Goal: Task Accomplishment & Management: Manage account settings

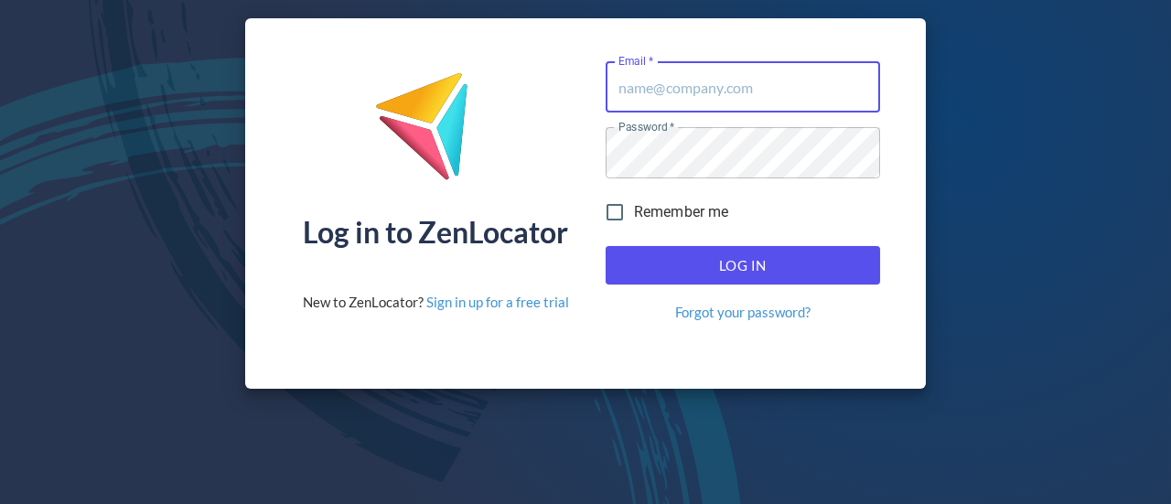
type input "[PERSON_NAME][EMAIL_ADDRESS][DOMAIN_NAME]"
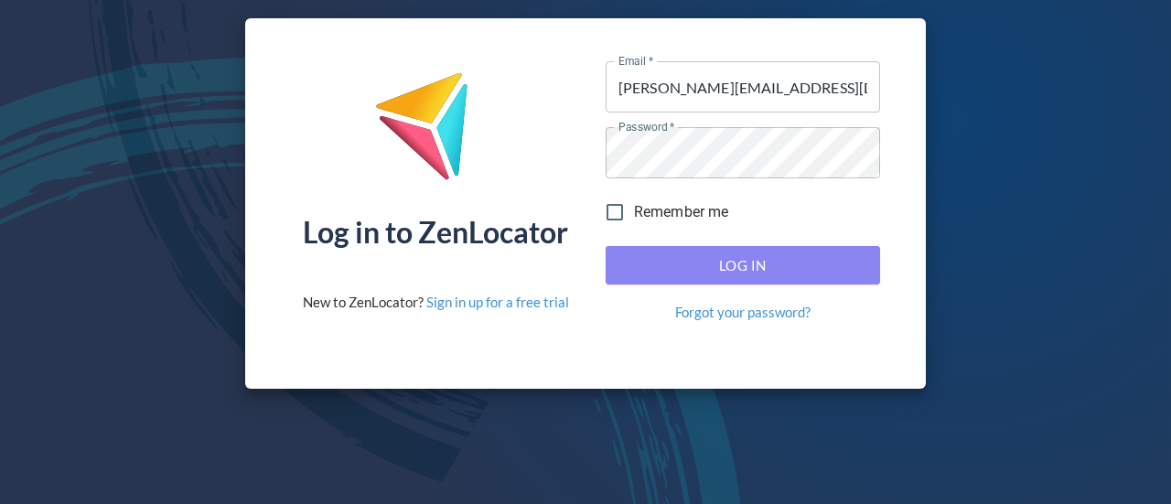
click at [779, 268] on span "Log In" at bounding box center [743, 266] width 234 height 24
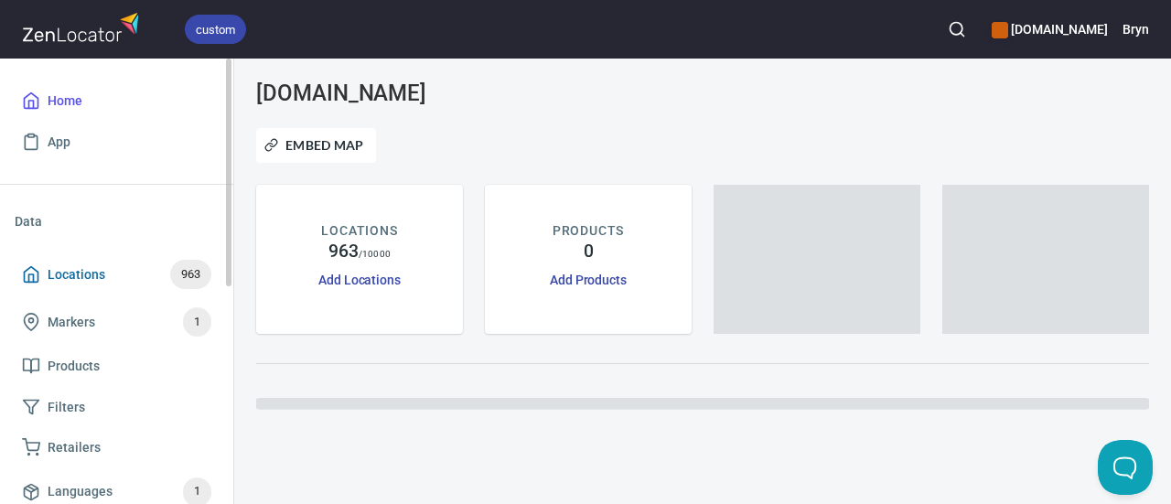
click at [108, 280] on span "Locations 963" at bounding box center [116, 274] width 189 height 29
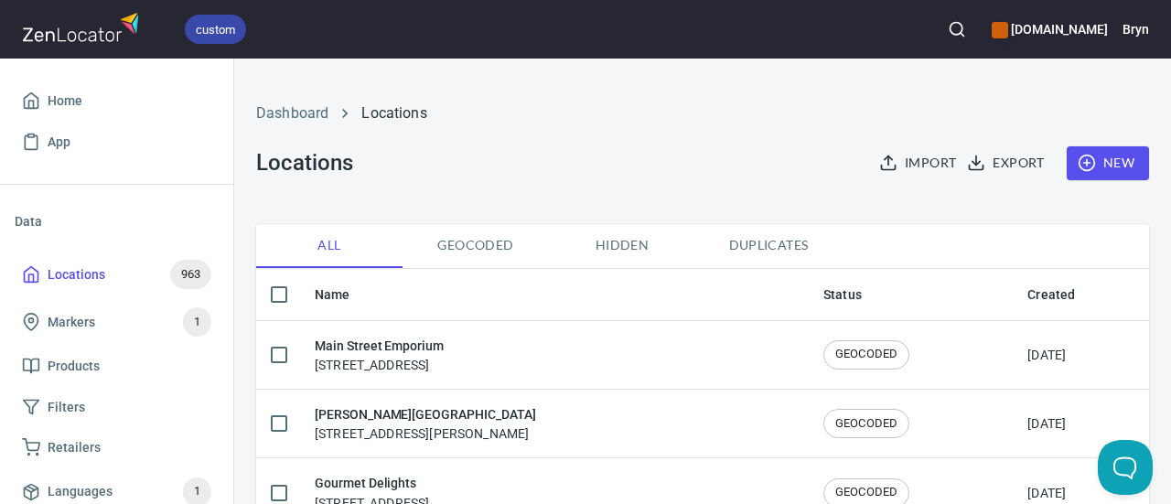
checkbox input "false"
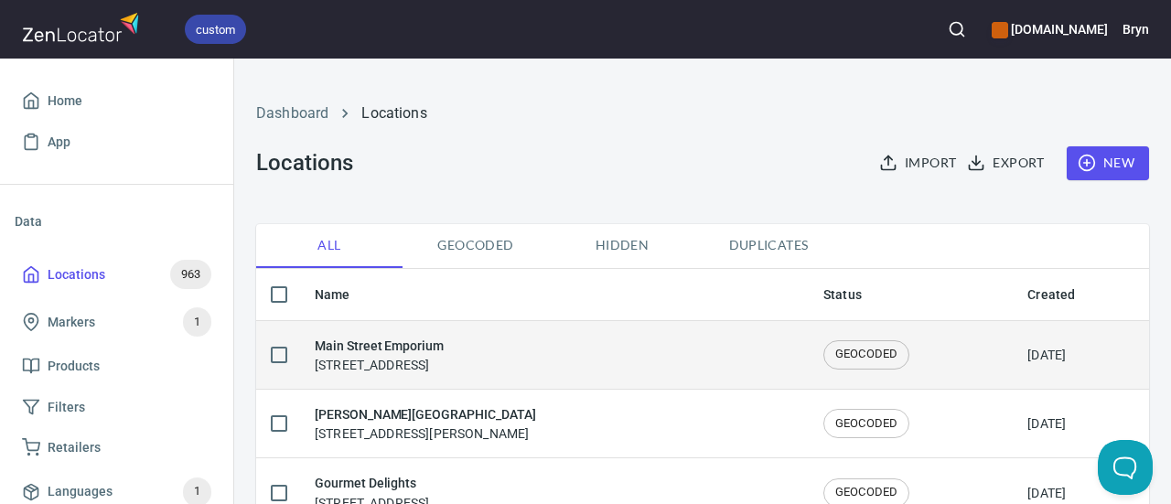
click at [269, 345] on input "checkbox" at bounding box center [279, 355] width 38 height 38
checkbox input "true"
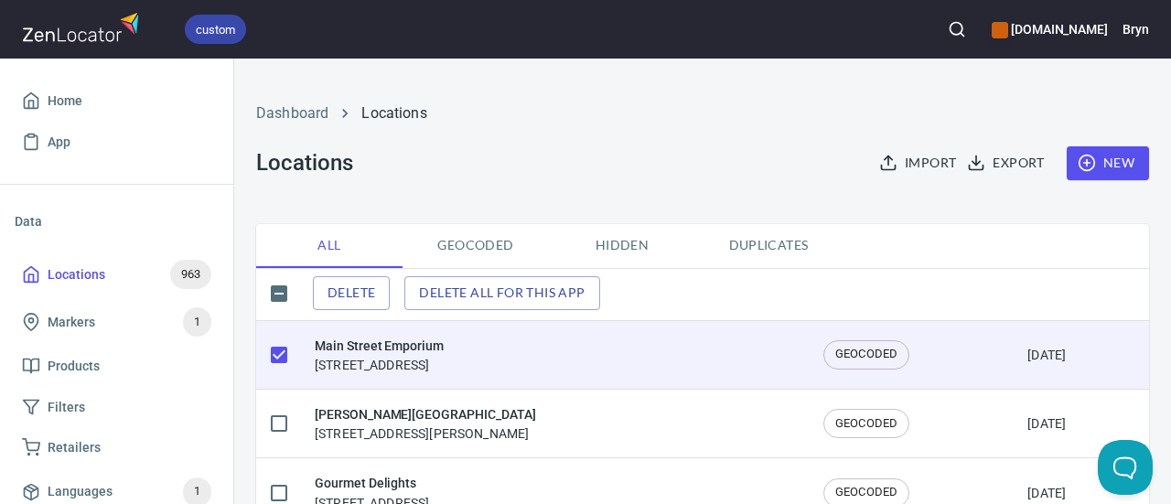
click at [282, 294] on input "checkbox" at bounding box center [279, 294] width 38 height 38
checkbox input "true"
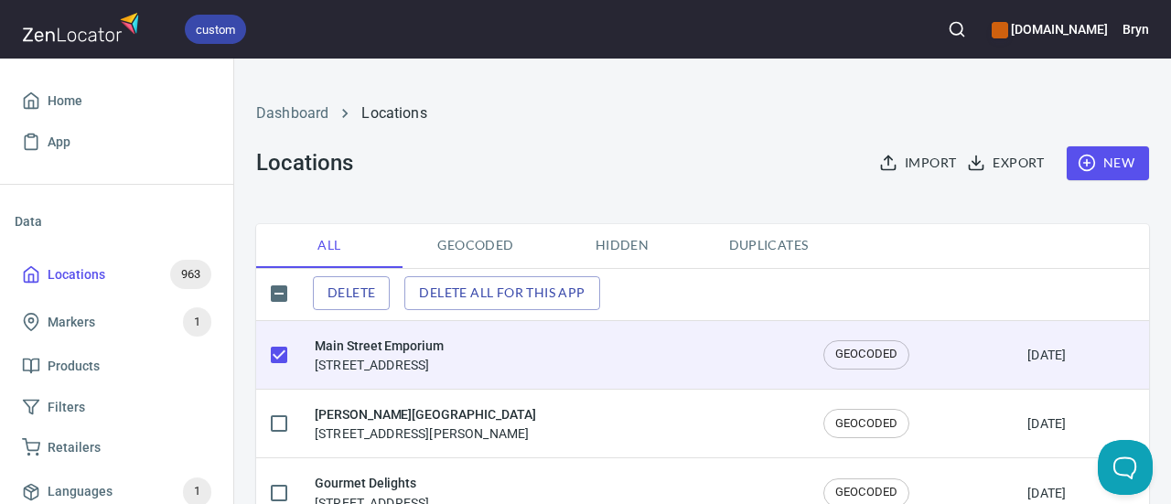
checkbox input "true"
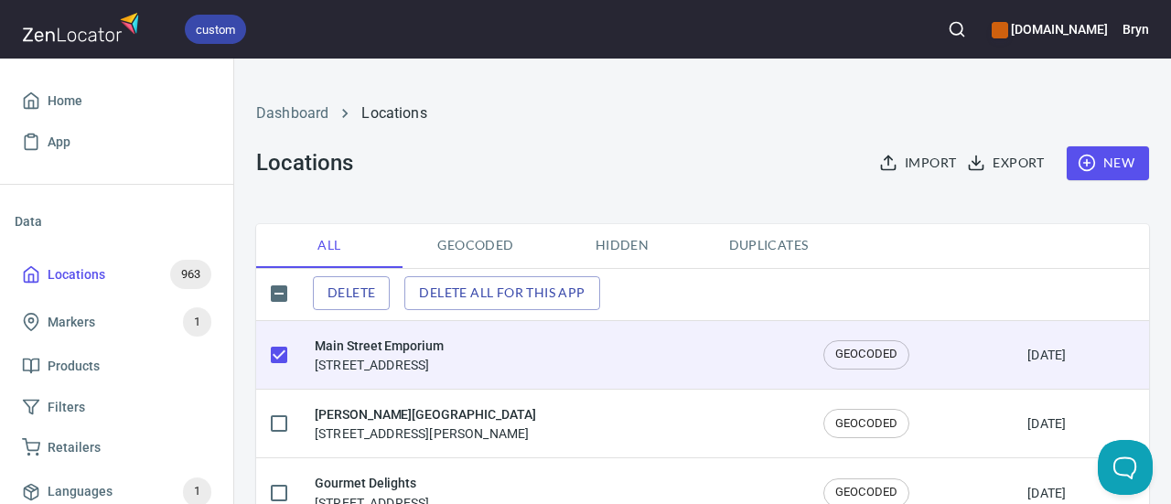
checkbox input "true"
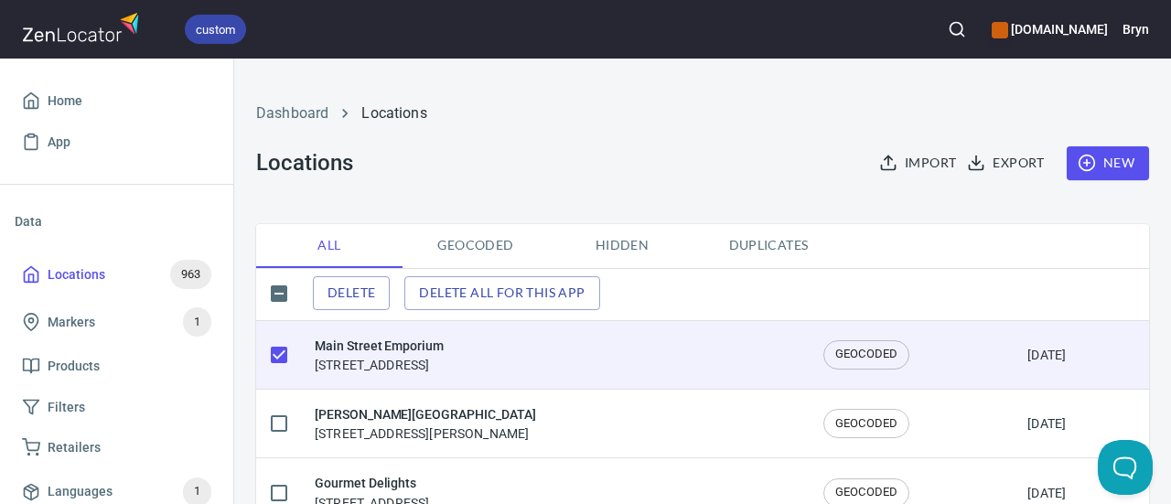
checkbox input "true"
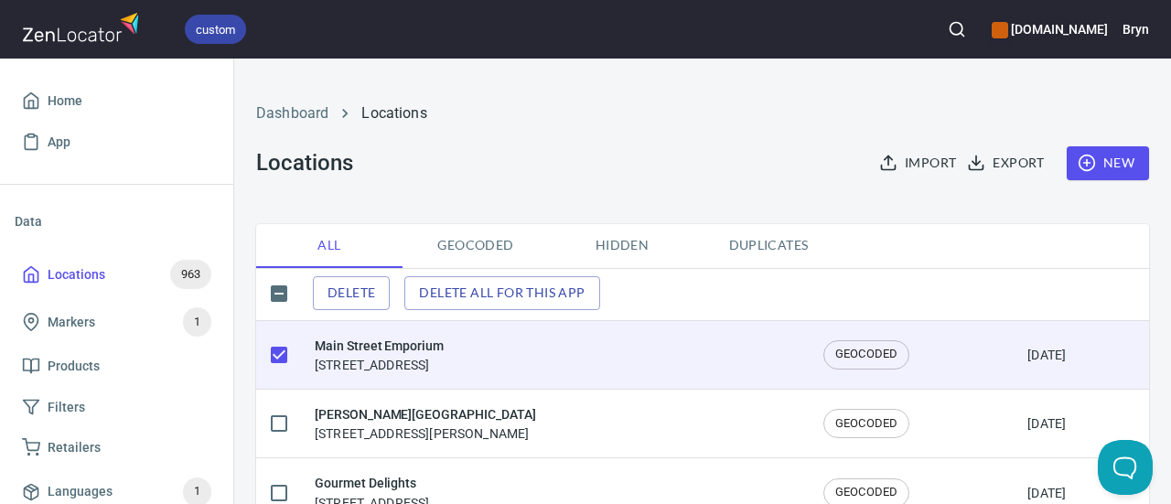
checkbox input "true"
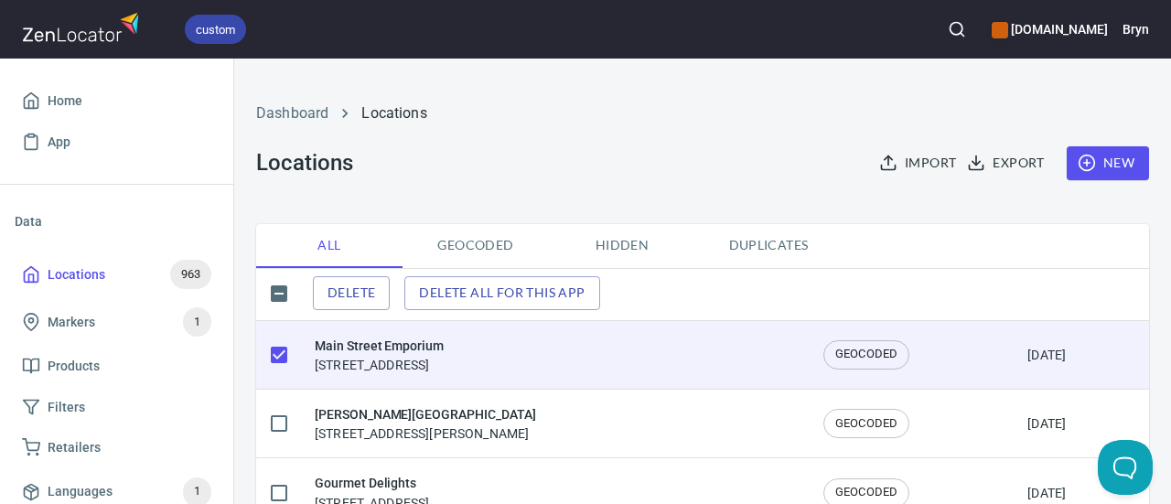
checkbox input "true"
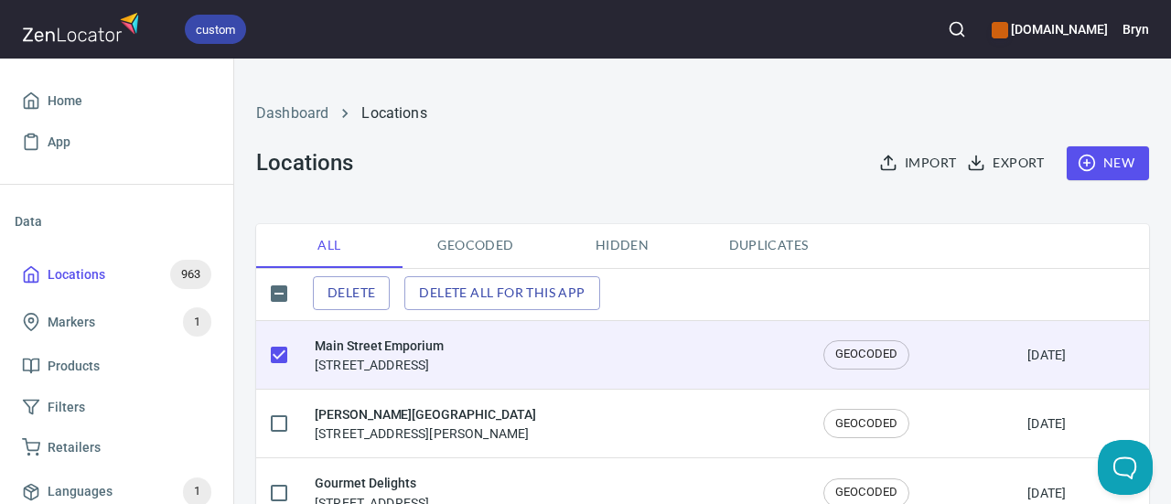
checkbox input "true"
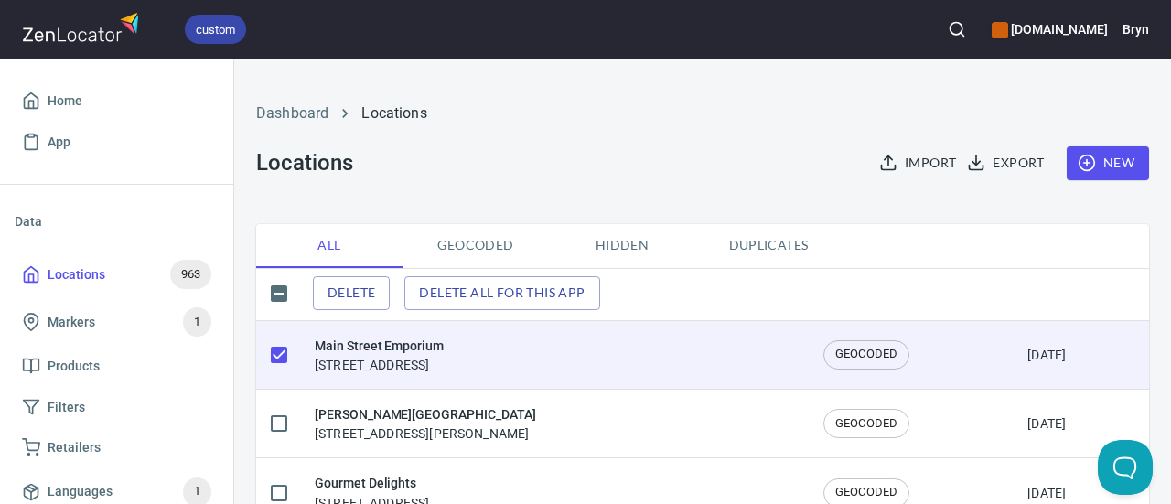
checkbox input "true"
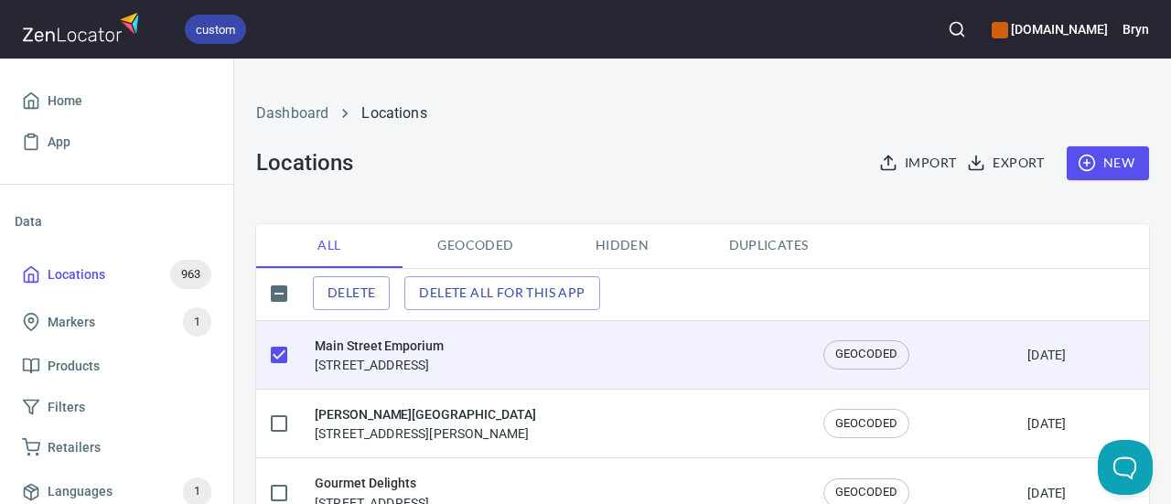
checkbox input "true"
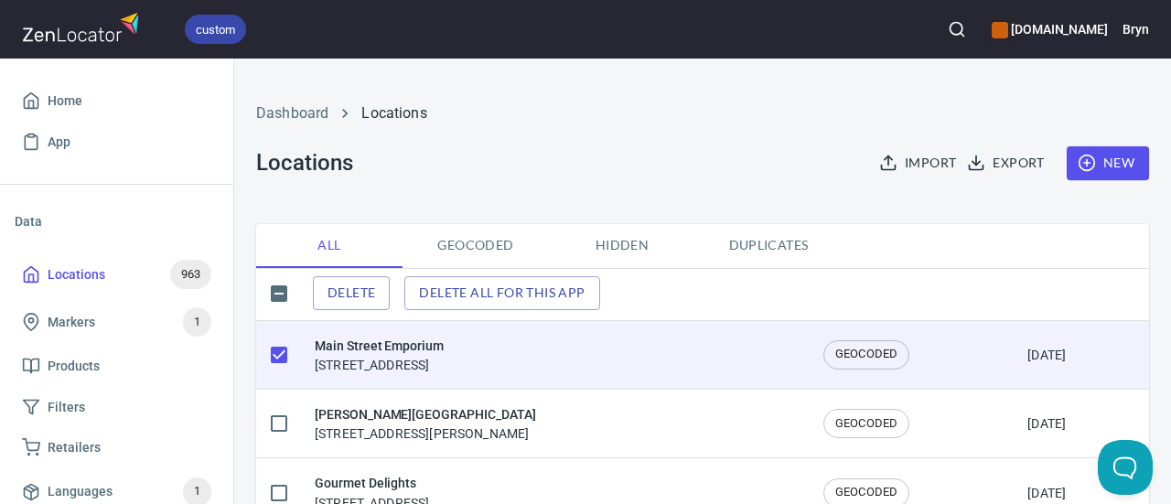
checkbox input "true"
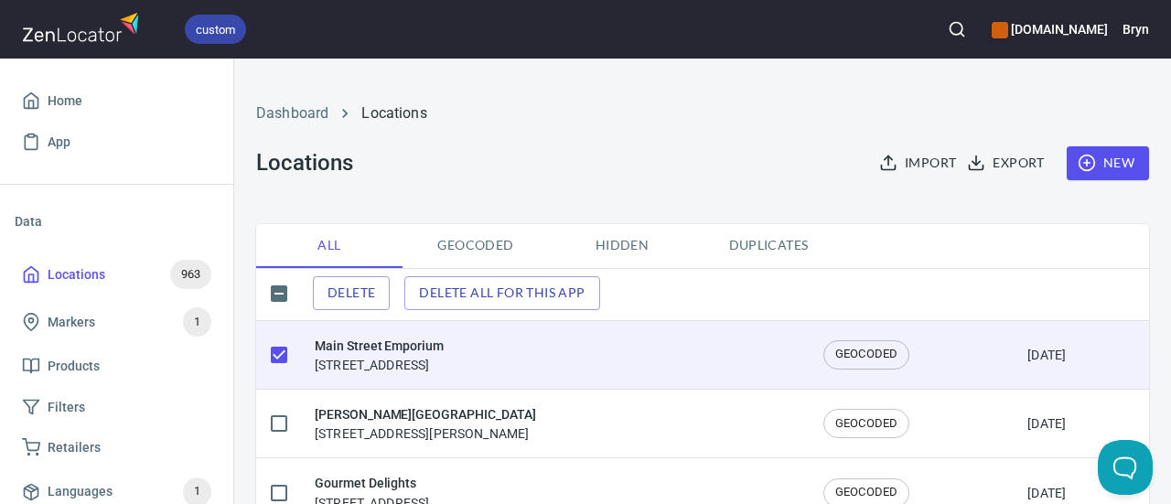
checkbox input "true"
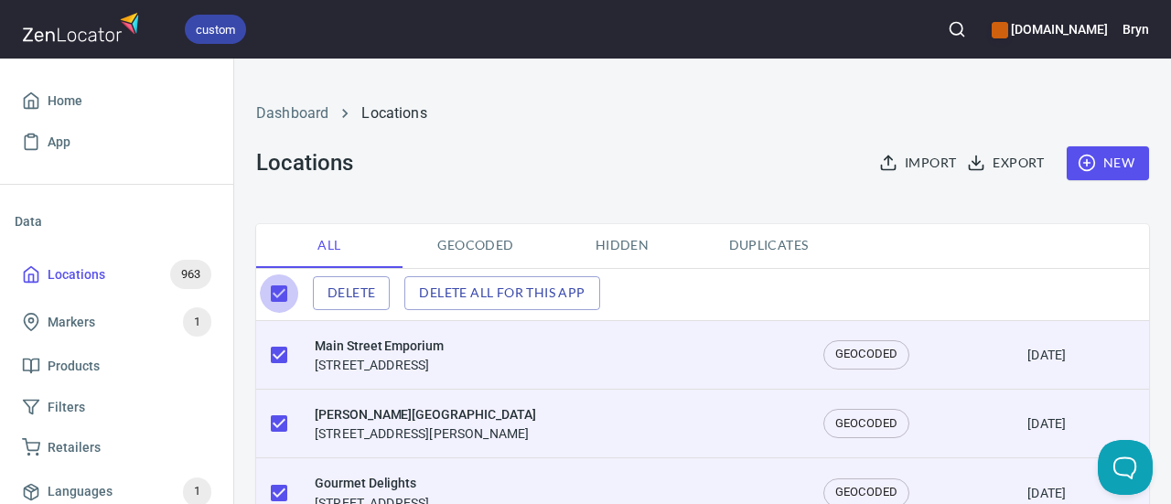
click at [282, 294] on input "checkbox" at bounding box center [279, 294] width 38 height 38
checkbox input "false"
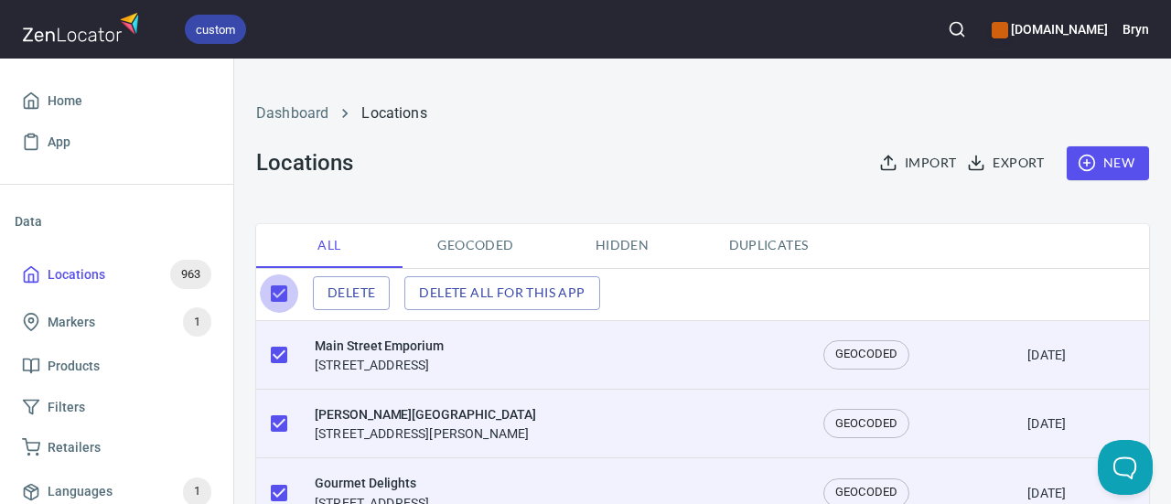
checkbox input "false"
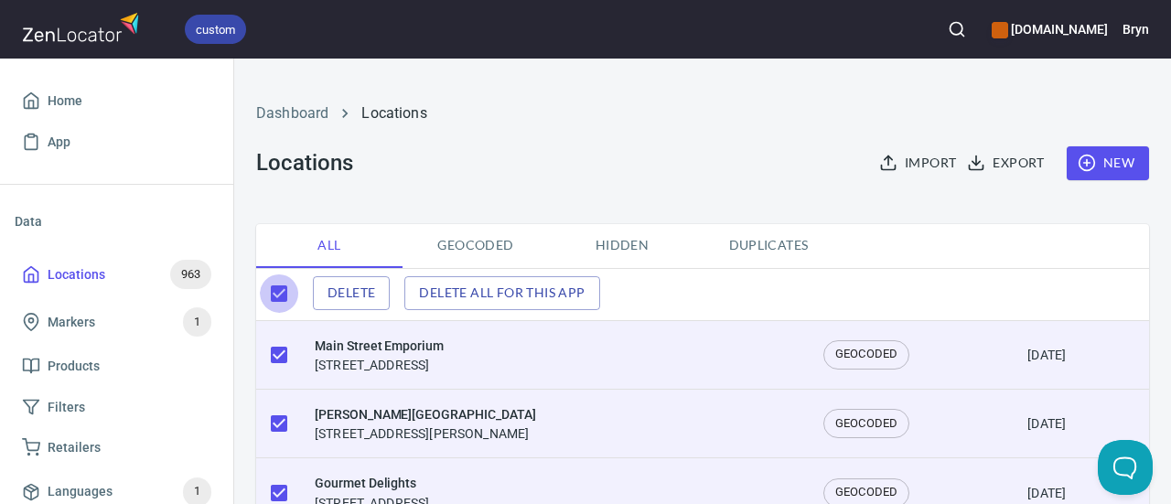
checkbox input "false"
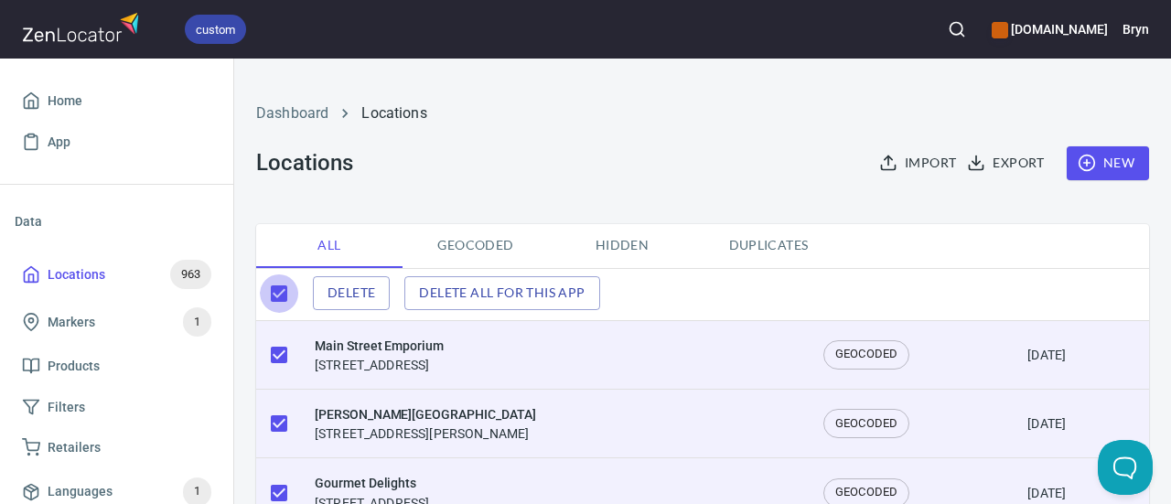
checkbox input "false"
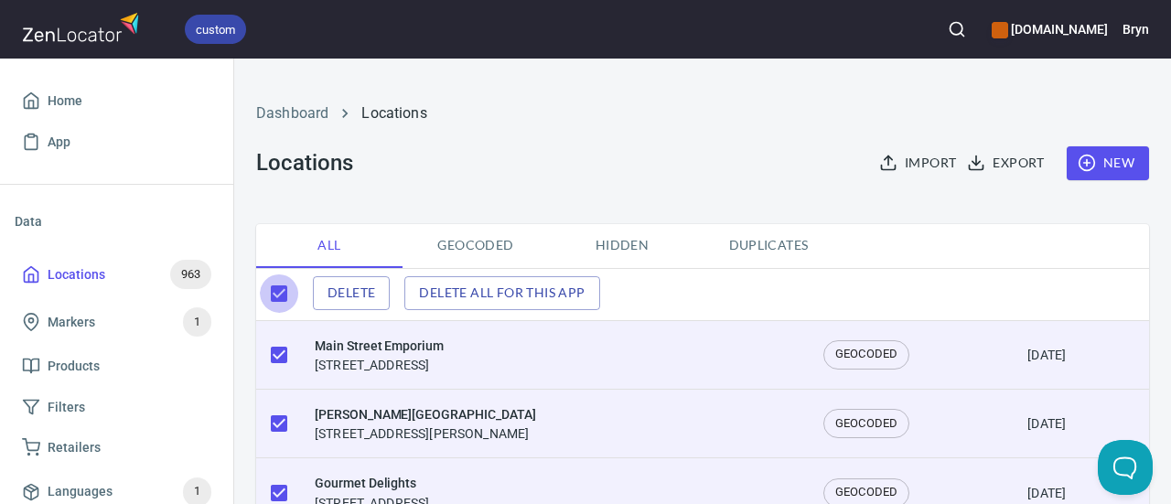
checkbox input "false"
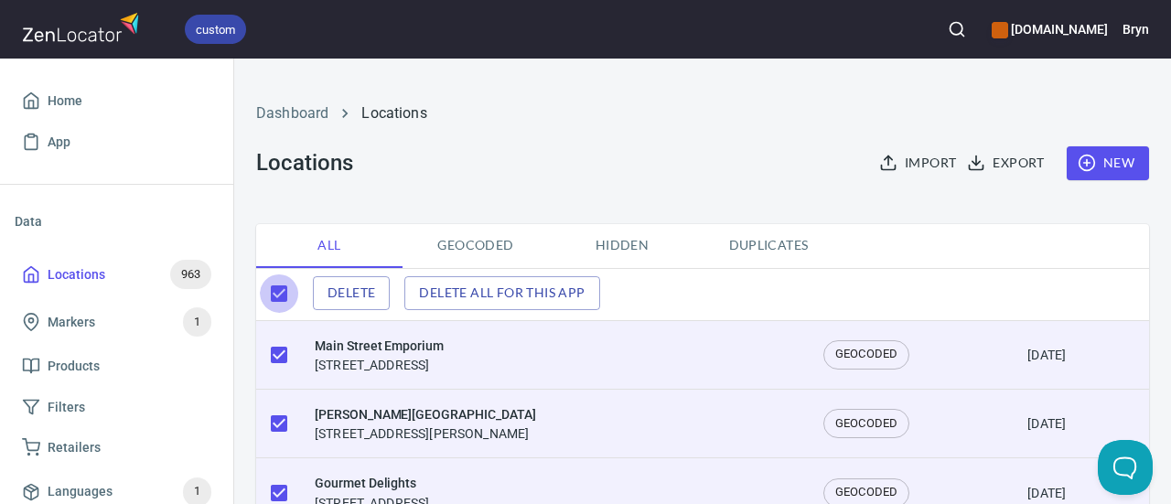
checkbox input "false"
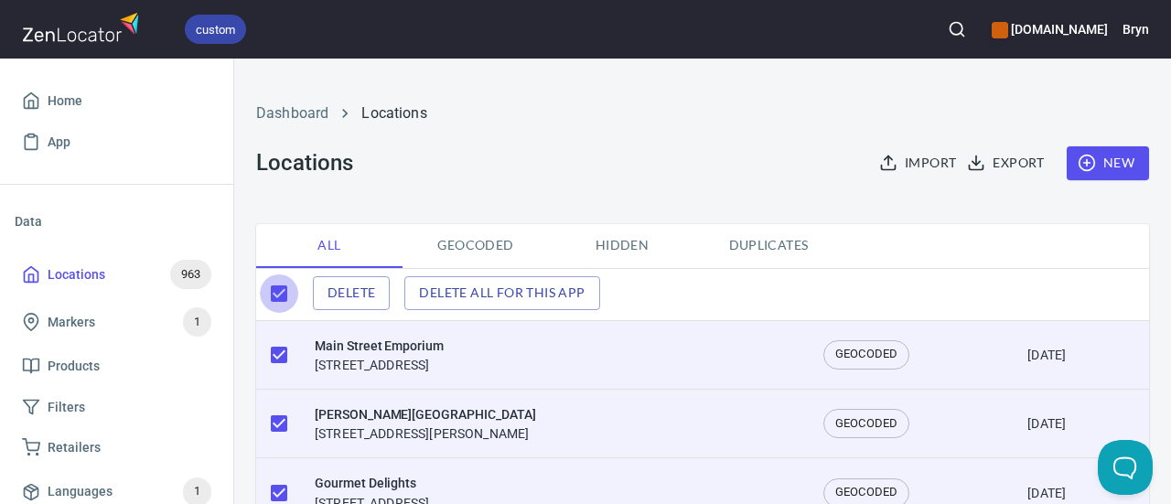
checkbox input "false"
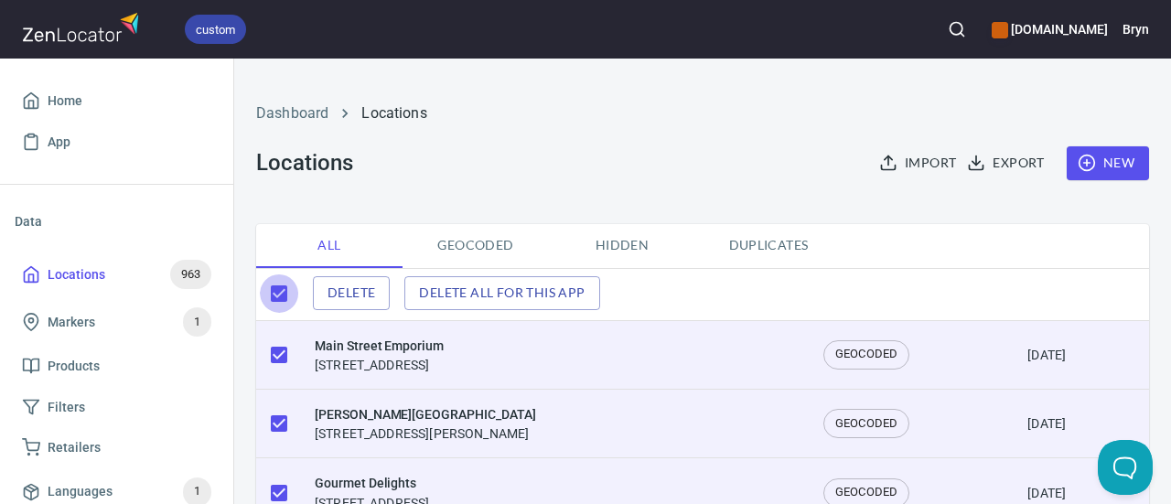
checkbox input "false"
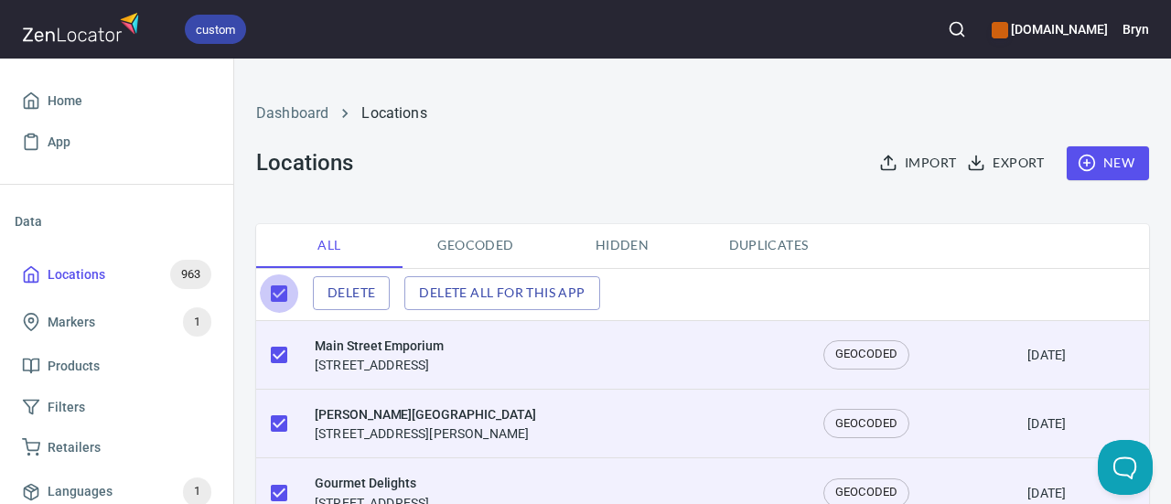
checkbox input "false"
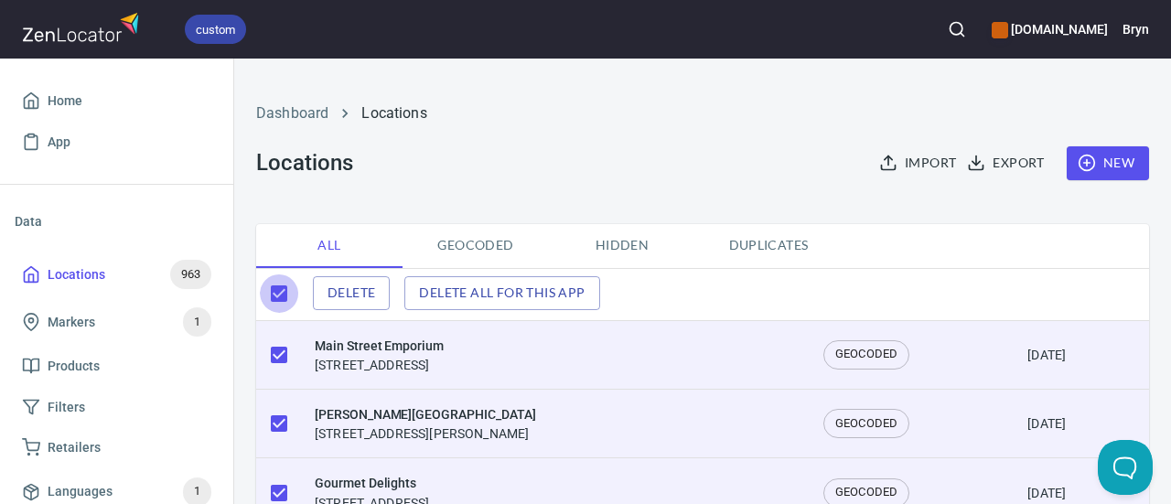
checkbox input "false"
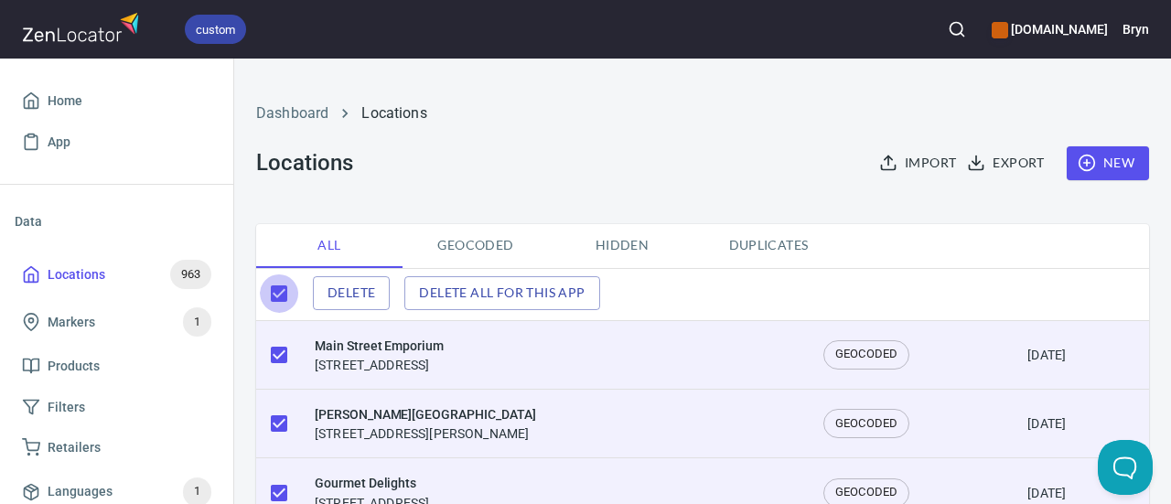
checkbox input "false"
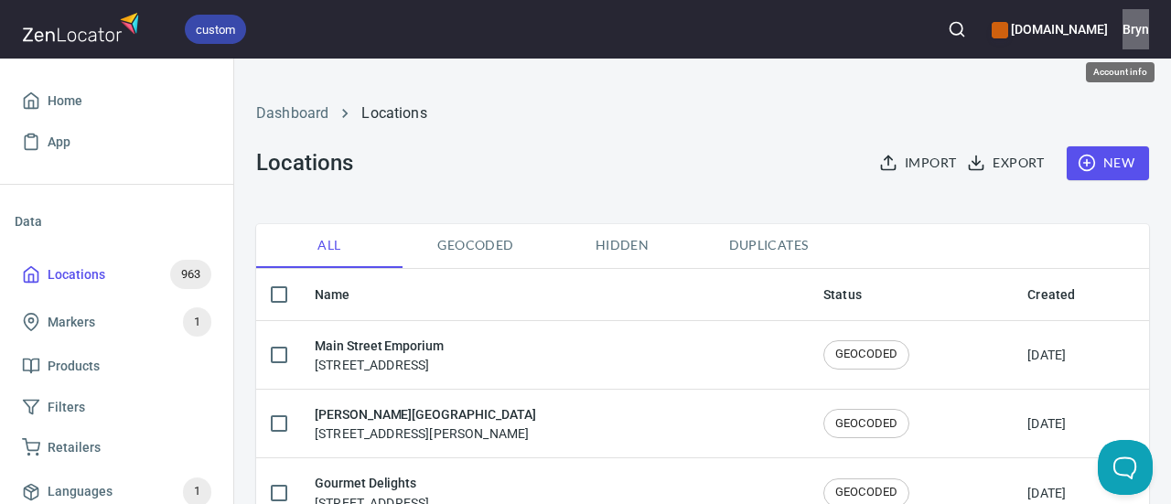
click at [1140, 32] on h6 "Bryn" at bounding box center [1136, 29] width 27 height 20
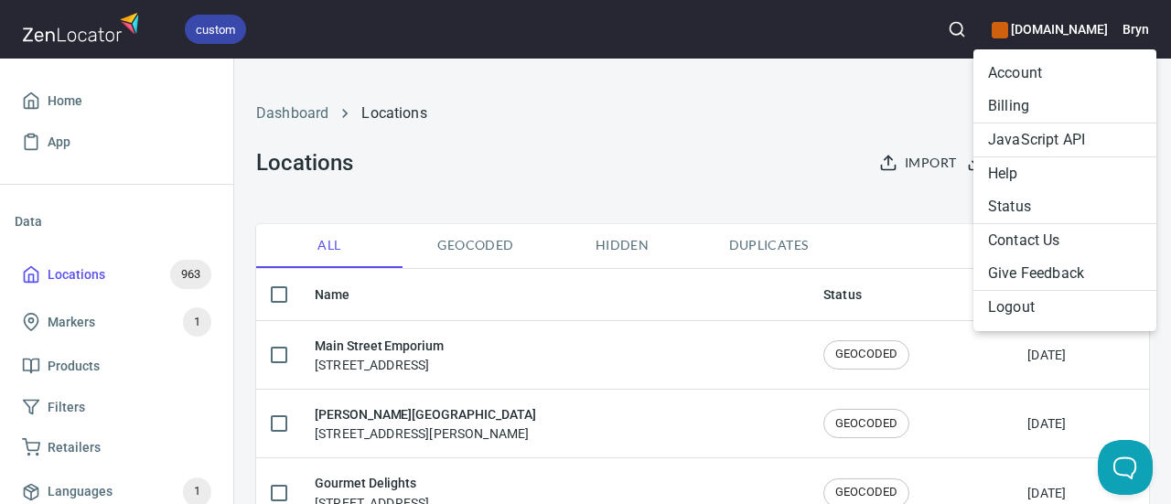
click at [64, 104] on div at bounding box center [585, 252] width 1171 height 504
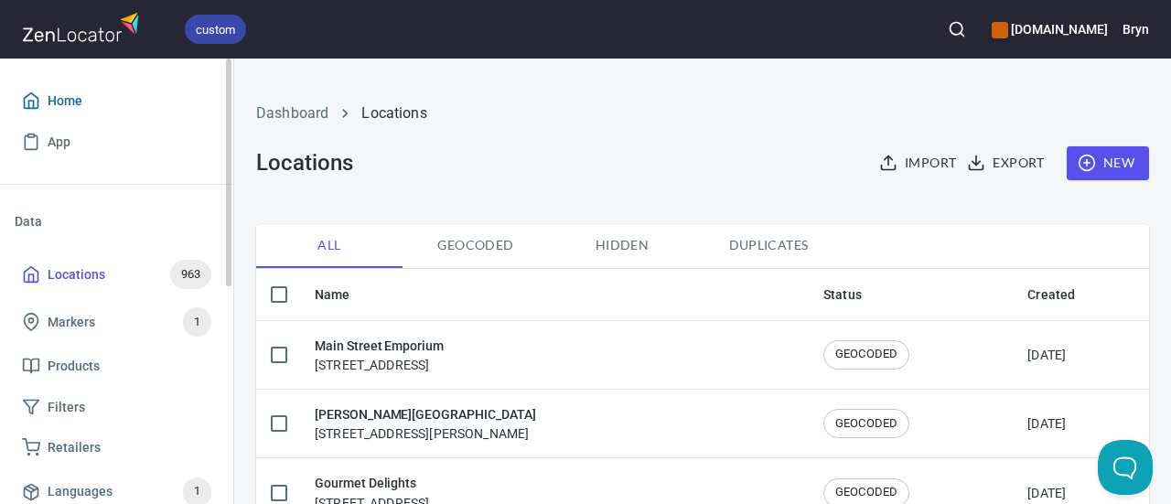
click at [64, 103] on span "Home" at bounding box center [65, 101] width 35 height 23
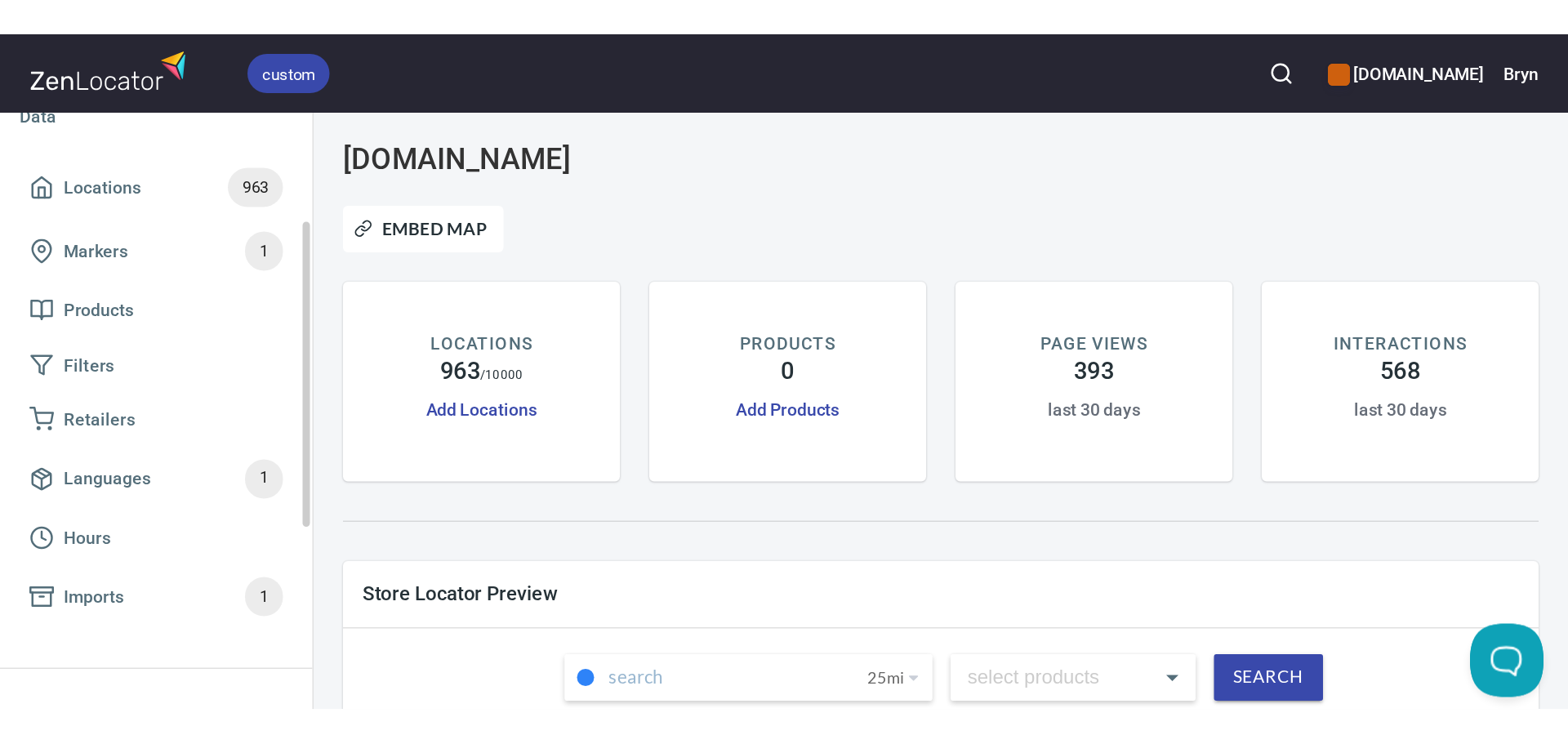
scroll to position [142, 0]
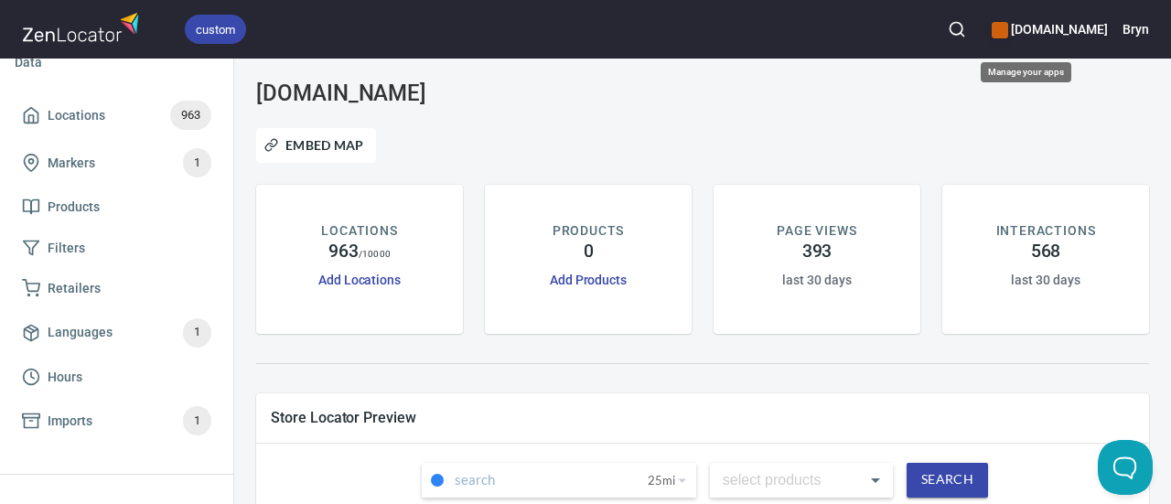
click at [992, 45] on div "[DOMAIN_NAME]" at bounding box center [1050, 29] width 116 height 40
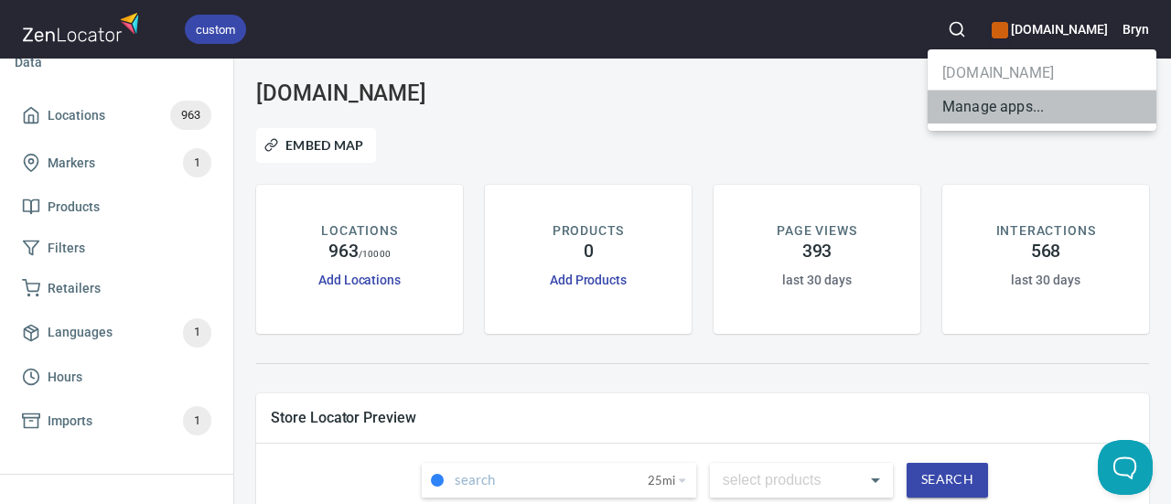
click at [987, 120] on li "Manage apps..." at bounding box center [1042, 107] width 229 height 33
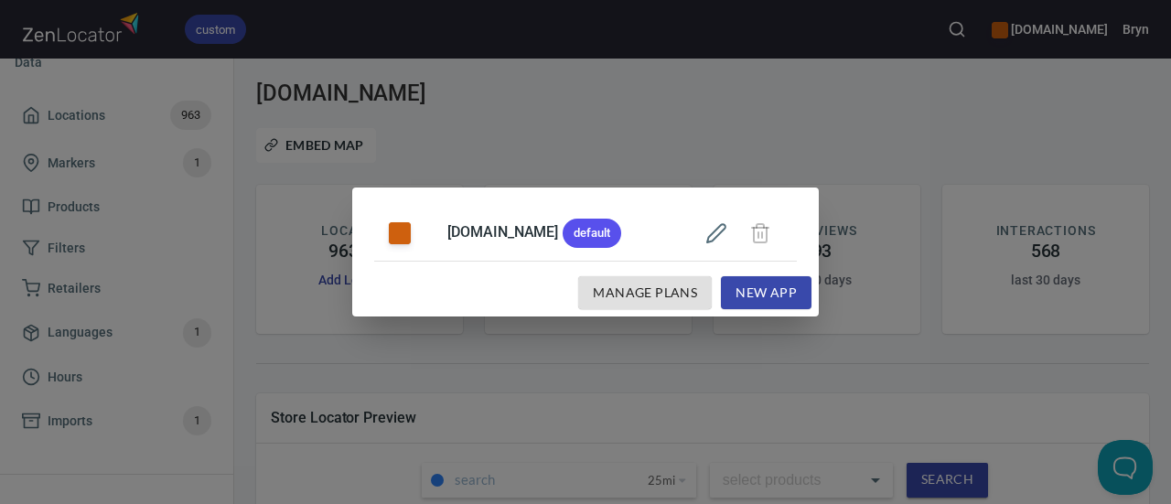
click at [707, 109] on div "[DOMAIN_NAME] default Manage Plans New App" at bounding box center [585, 252] width 1171 height 504
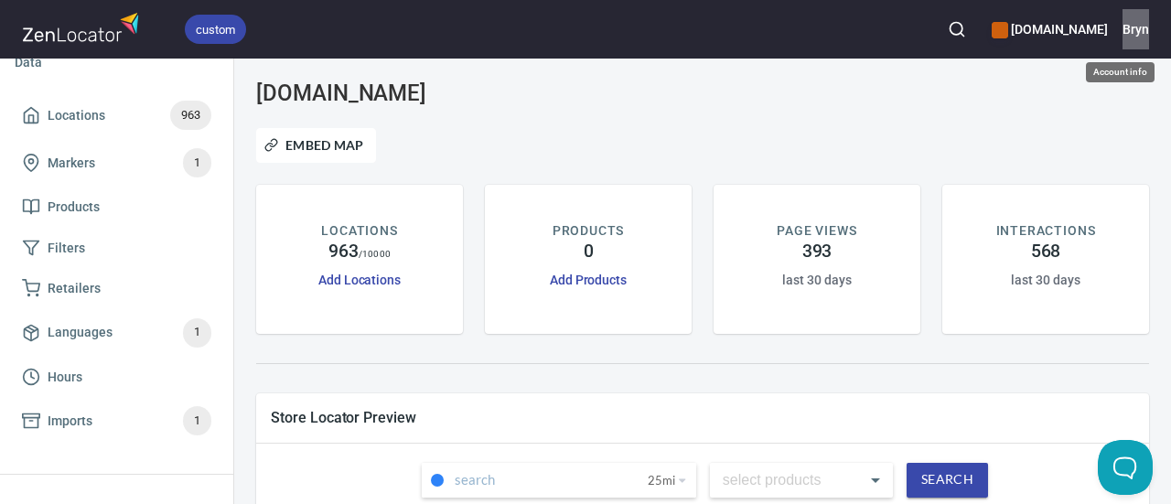
click at [1138, 28] on h6 "Bryn" at bounding box center [1136, 29] width 27 height 20
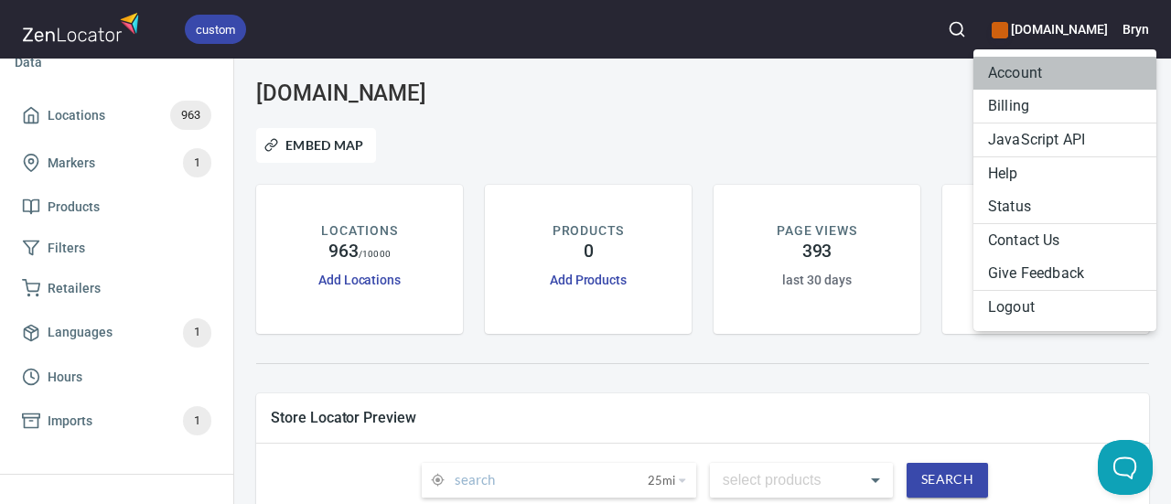
click at [1034, 63] on li "Account" at bounding box center [1065, 73] width 183 height 33
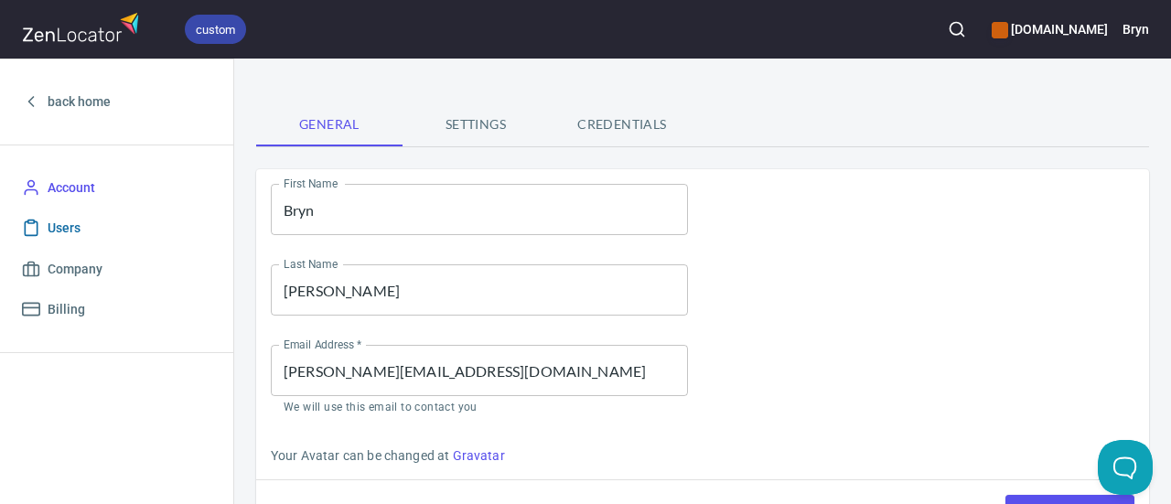
click at [108, 230] on span "Users" at bounding box center [116, 228] width 189 height 23
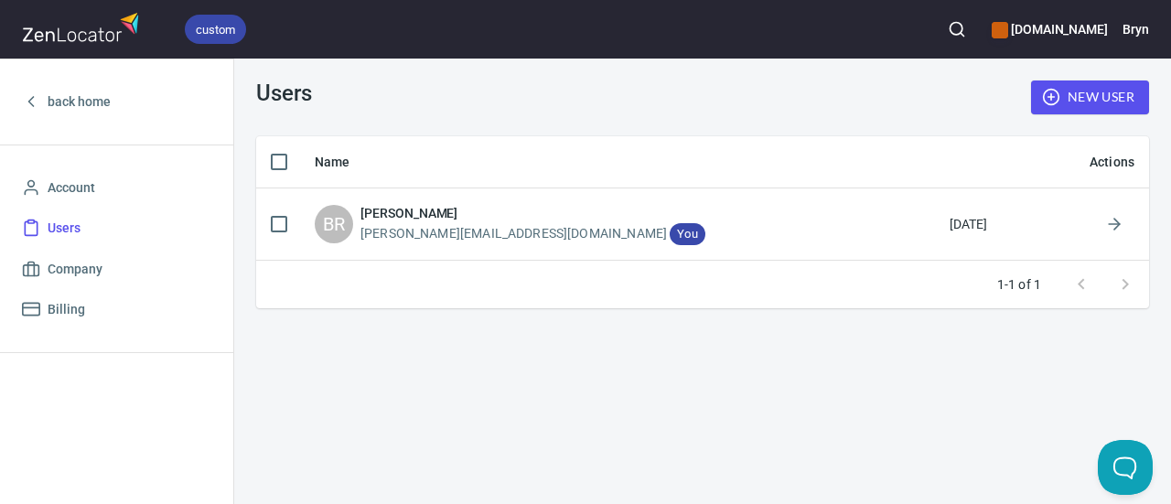
click at [1052, 98] on icon "button" at bounding box center [1051, 97] width 18 height 18
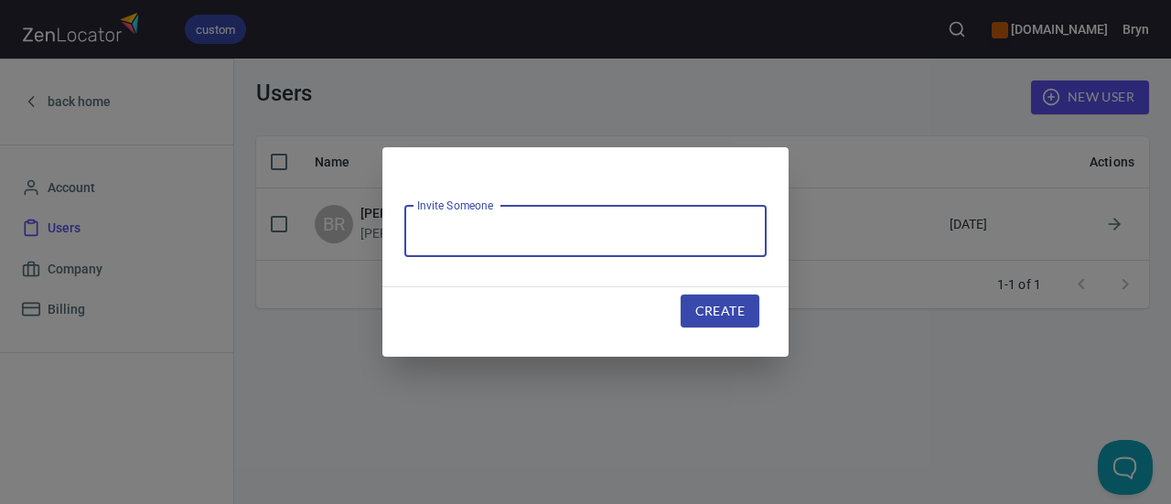
click at [577, 253] on input "text" at bounding box center [586, 231] width 362 height 51
type input "[EMAIL_ADDRESS][DOMAIN_NAME]"
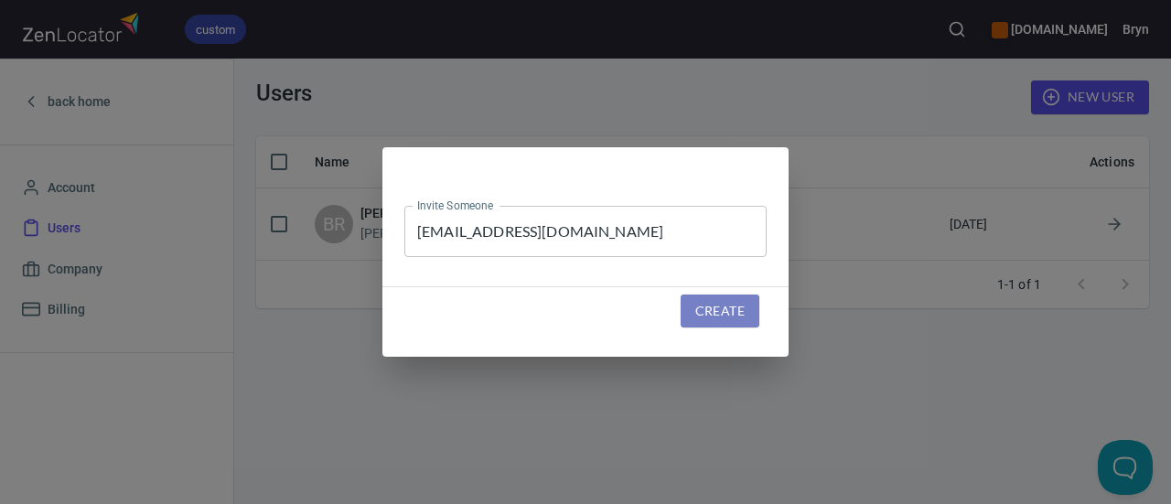
click at [716, 309] on span "Create" at bounding box center [720, 311] width 49 height 23
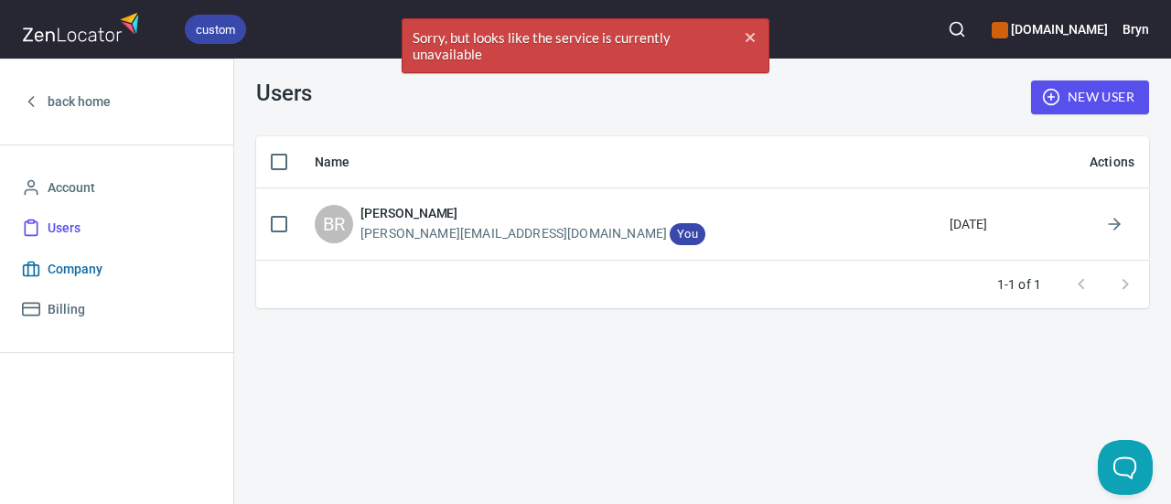
click at [64, 277] on span "Company" at bounding box center [75, 269] width 55 height 23
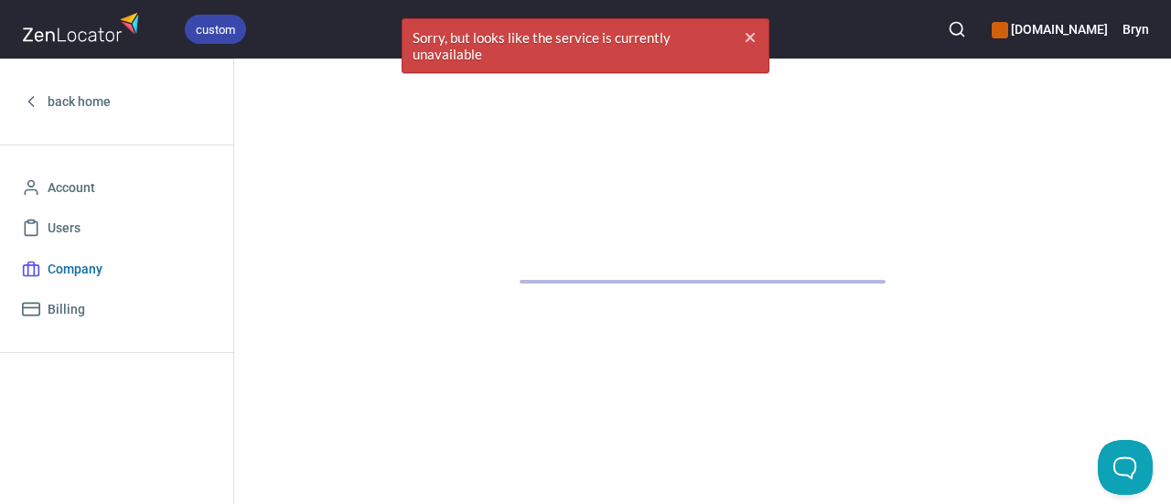
select select "America/New_York"
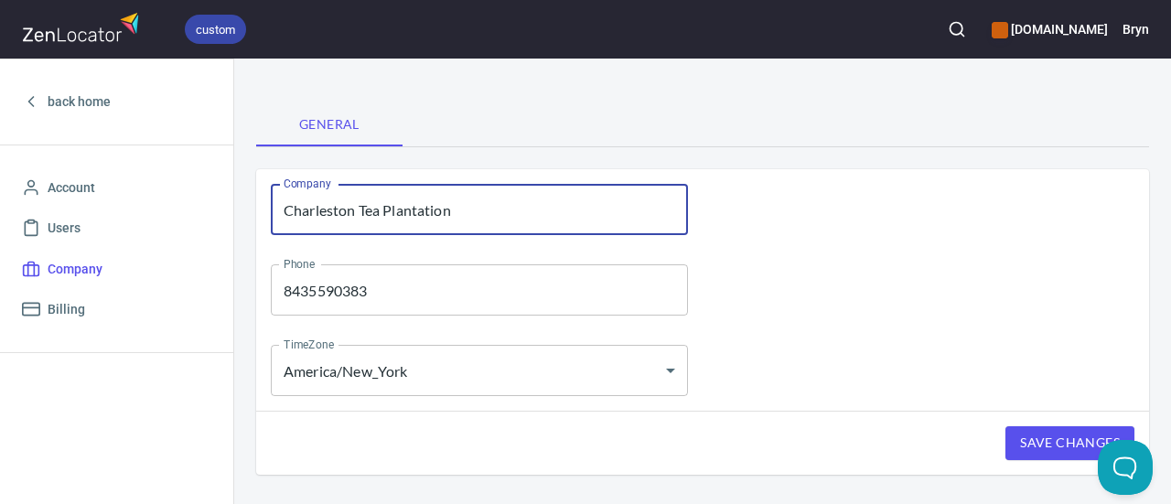
drag, startPoint x: 505, startPoint y: 216, endPoint x: 386, endPoint y: 213, distance: 119.0
click at [386, 213] on input "Charleston Tea Plantation" at bounding box center [479, 209] width 417 height 51
type input "[GEOGRAPHIC_DATA]"
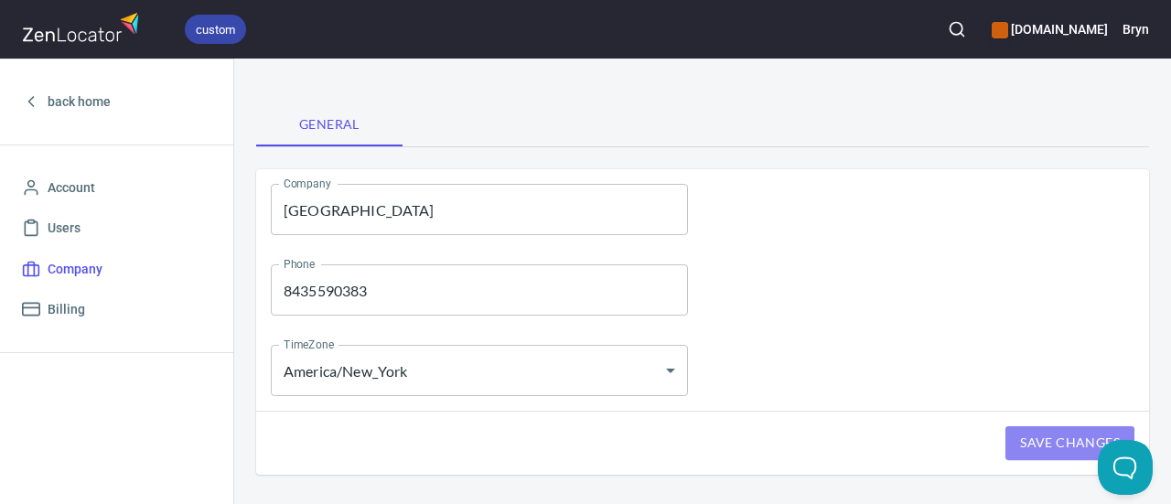
click at [1036, 435] on span "Save Changes" at bounding box center [1070, 443] width 100 height 23
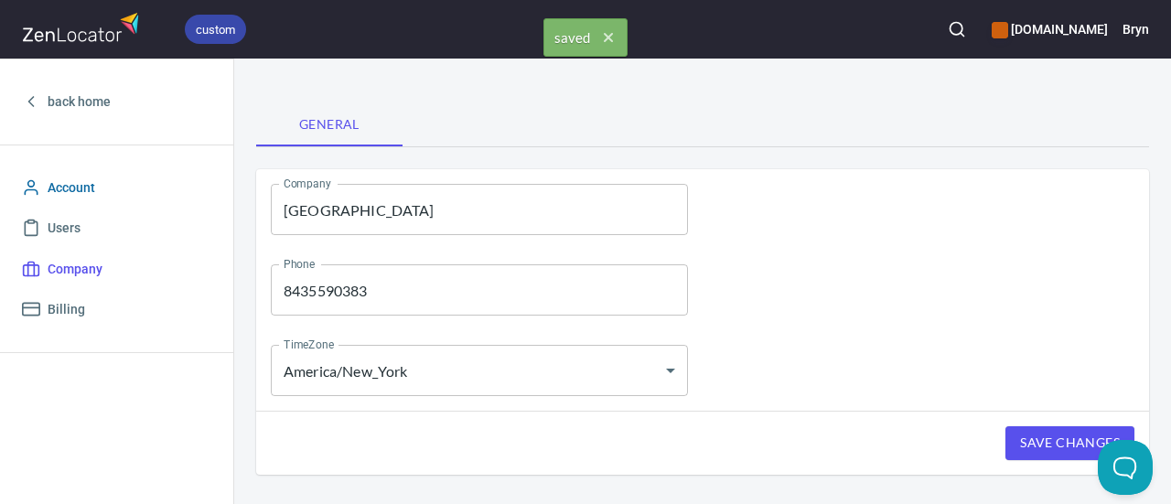
click at [59, 177] on span "Account" at bounding box center [72, 188] width 48 height 23
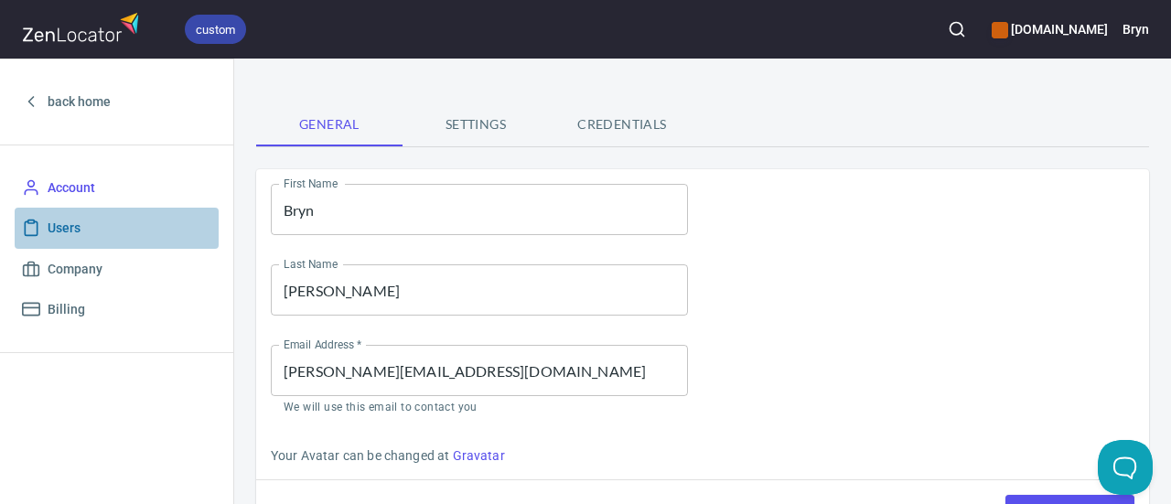
click at [124, 228] on span "Users" at bounding box center [116, 228] width 189 height 23
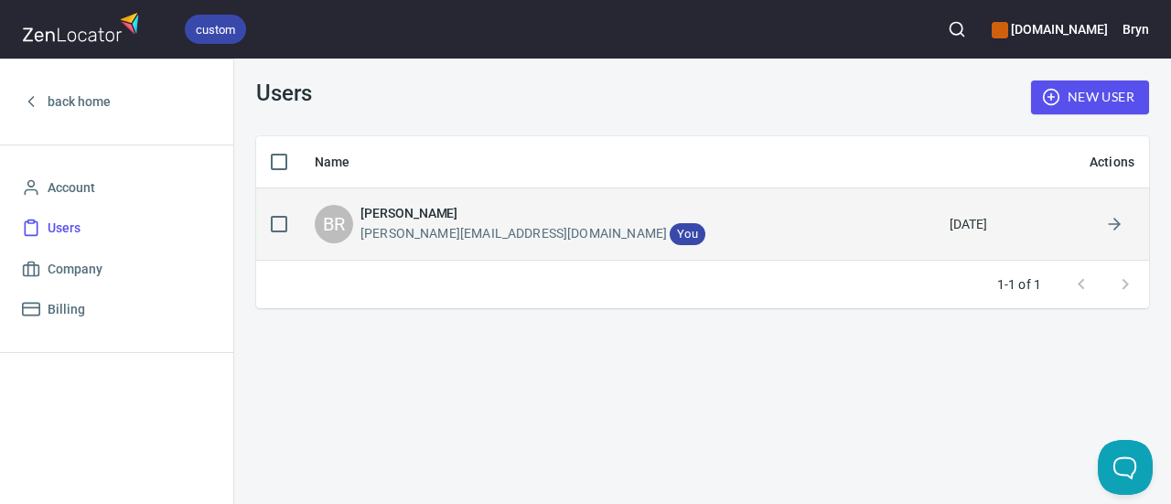
click at [1092, 225] on td at bounding box center [1093, 224] width 113 height 72
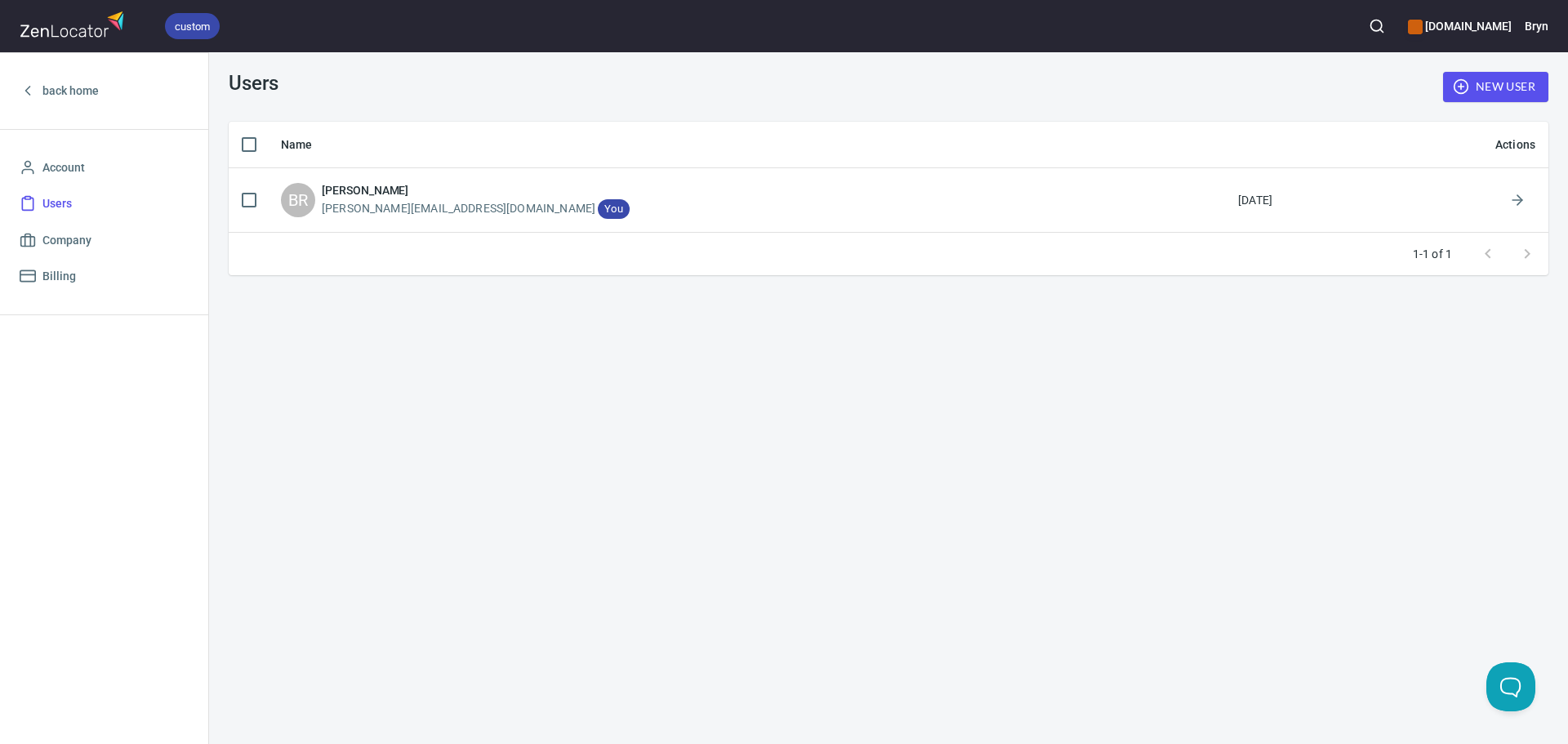
click at [1045, 80] on icon "button" at bounding box center [1461, 87] width 16 height 16
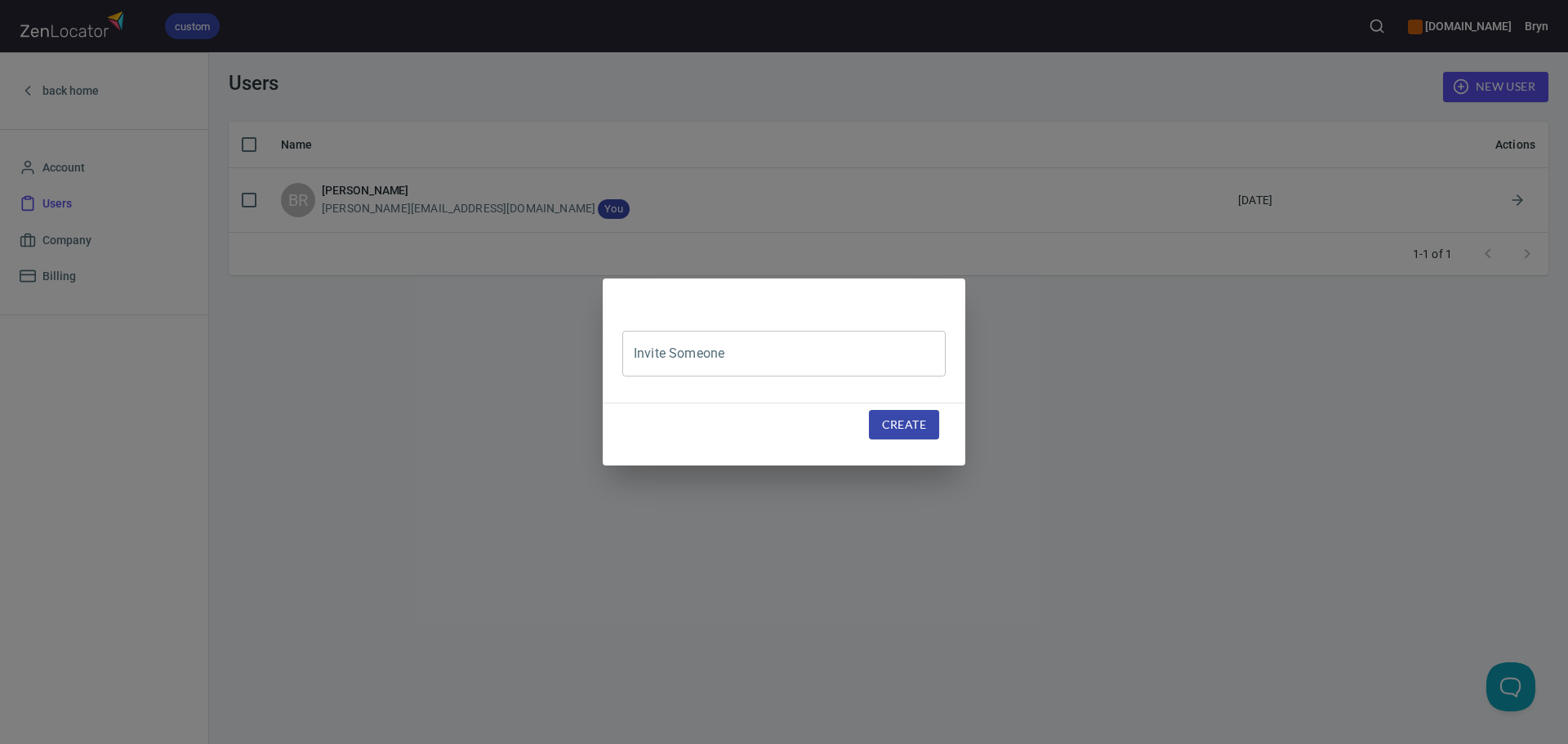
click at [759, 346] on input "text" at bounding box center [784, 353] width 323 height 45
type input "[PERSON_NAME]"
click at [873, 421] on button "Create" at bounding box center [904, 425] width 71 height 30
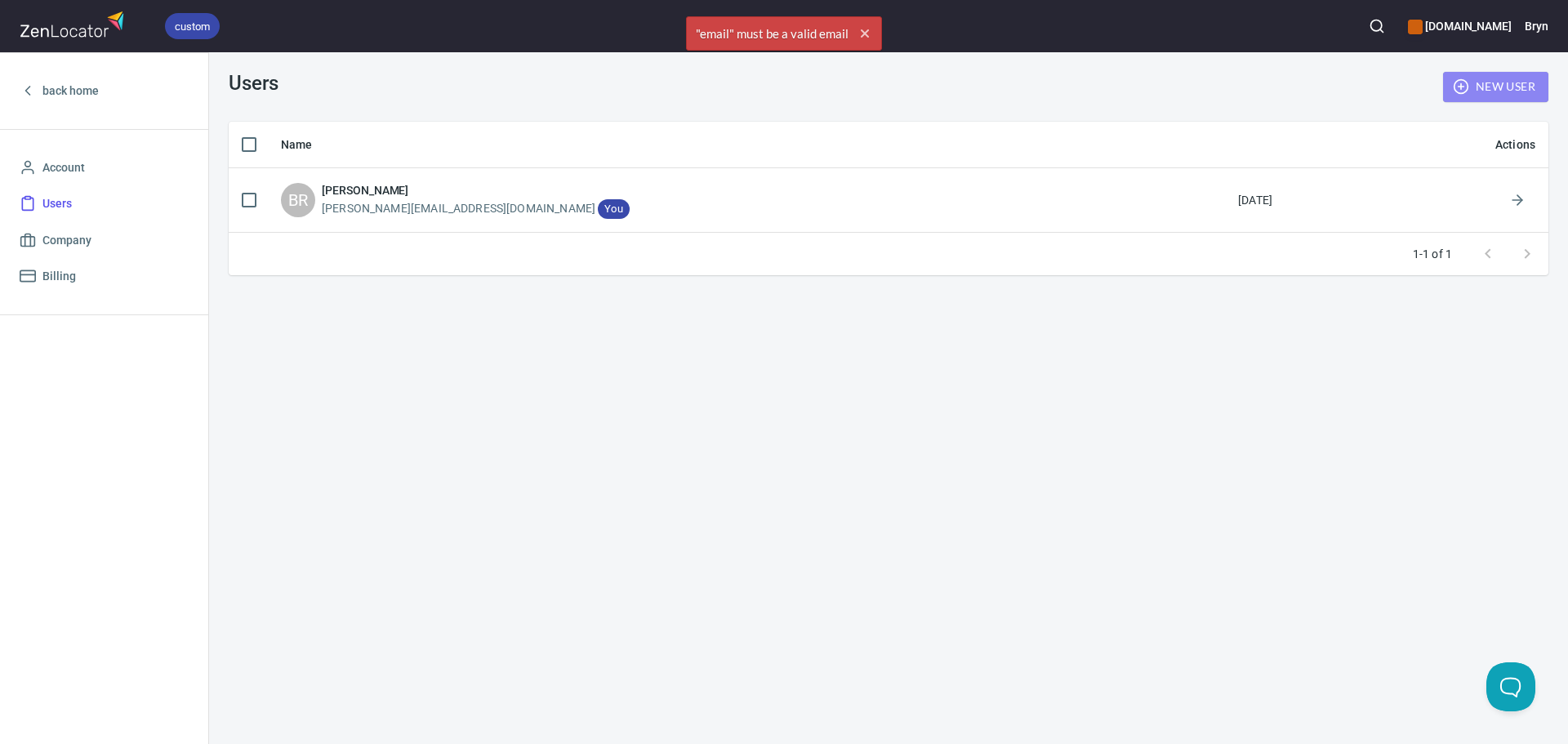
click at [1045, 101] on button "New User" at bounding box center [1496, 87] width 105 height 30
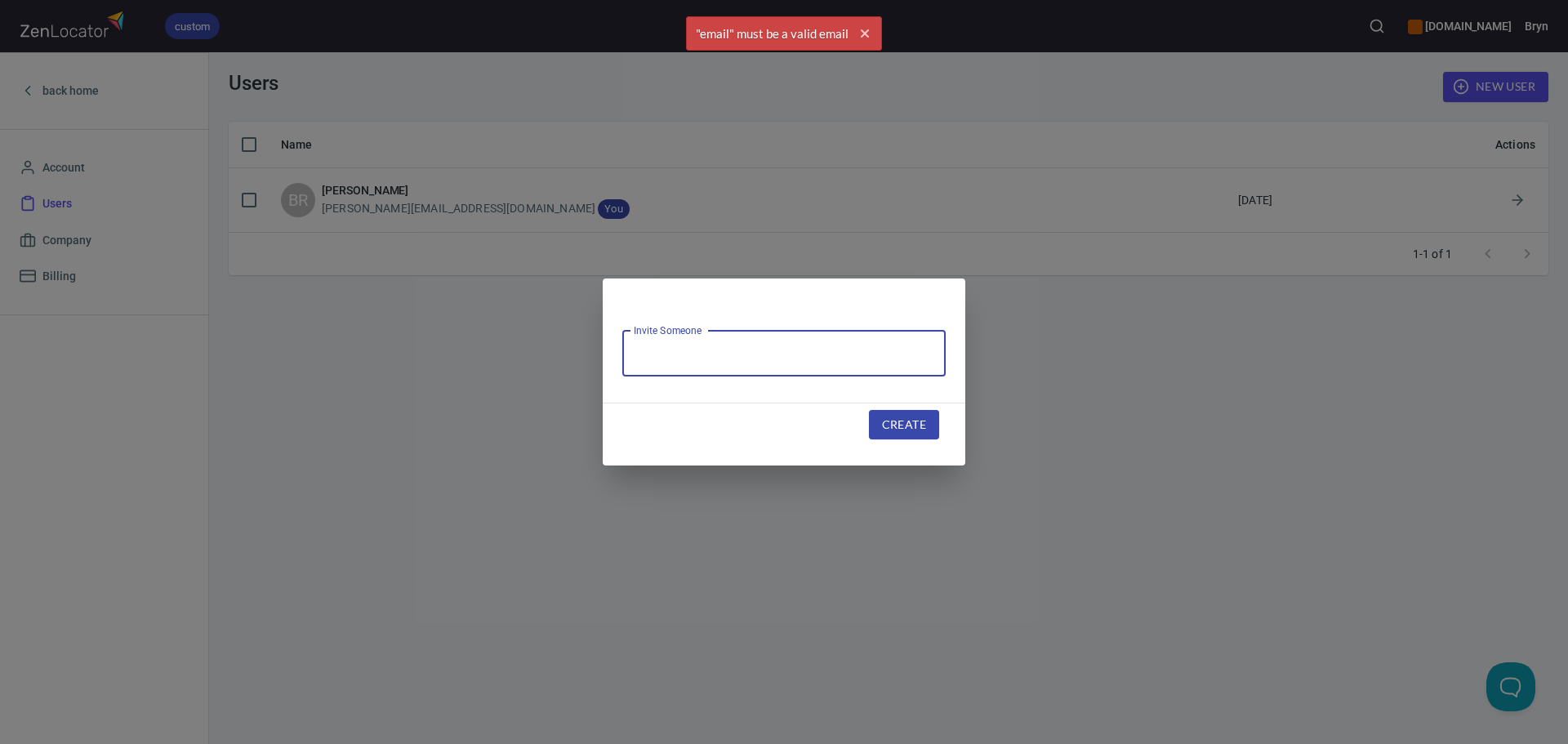
click at [698, 367] on input "text" at bounding box center [784, 353] width 323 height 45
type input "[EMAIL_ADDRESS][DOMAIN_NAME]"
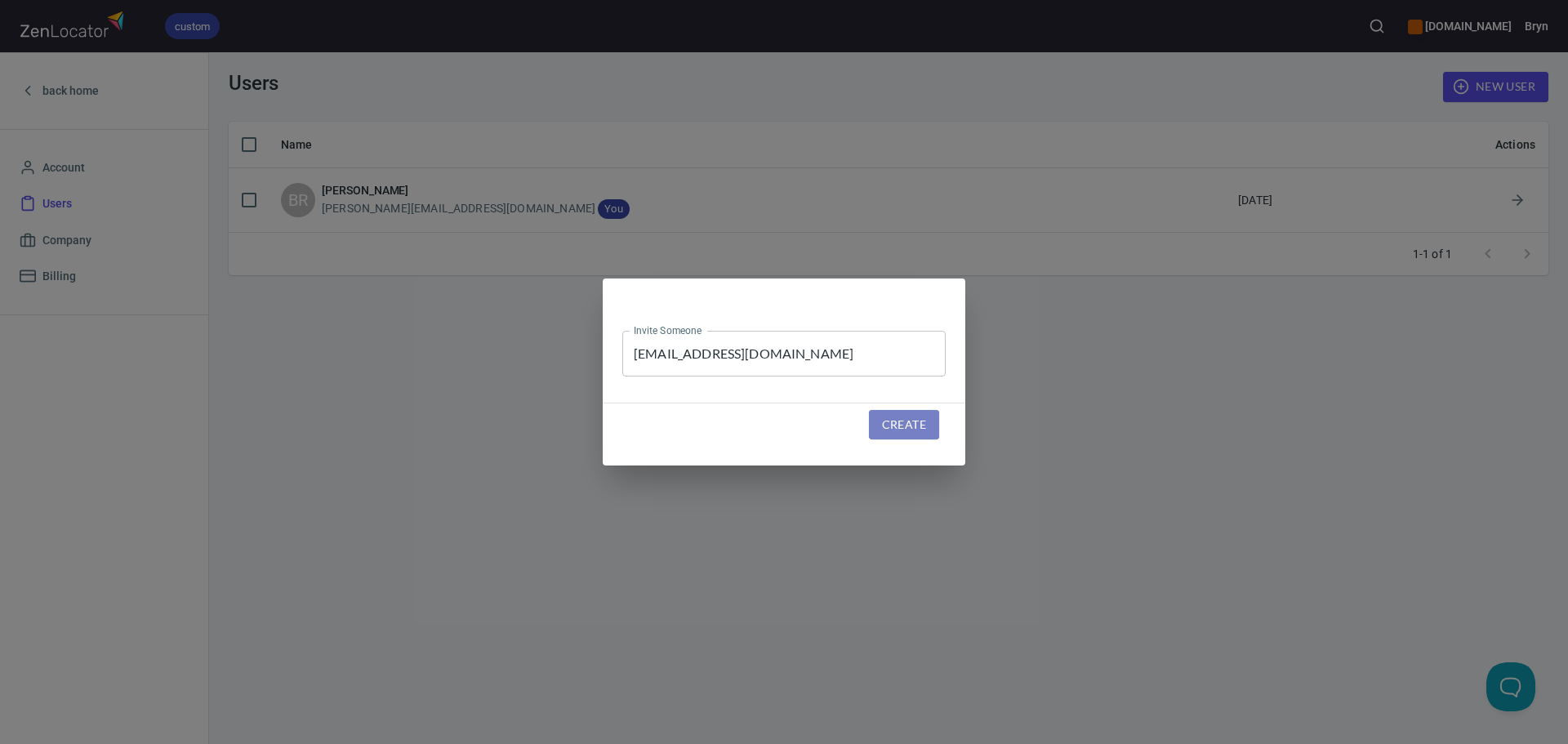
click at [920, 428] on span "Create" at bounding box center [903, 425] width 44 height 21
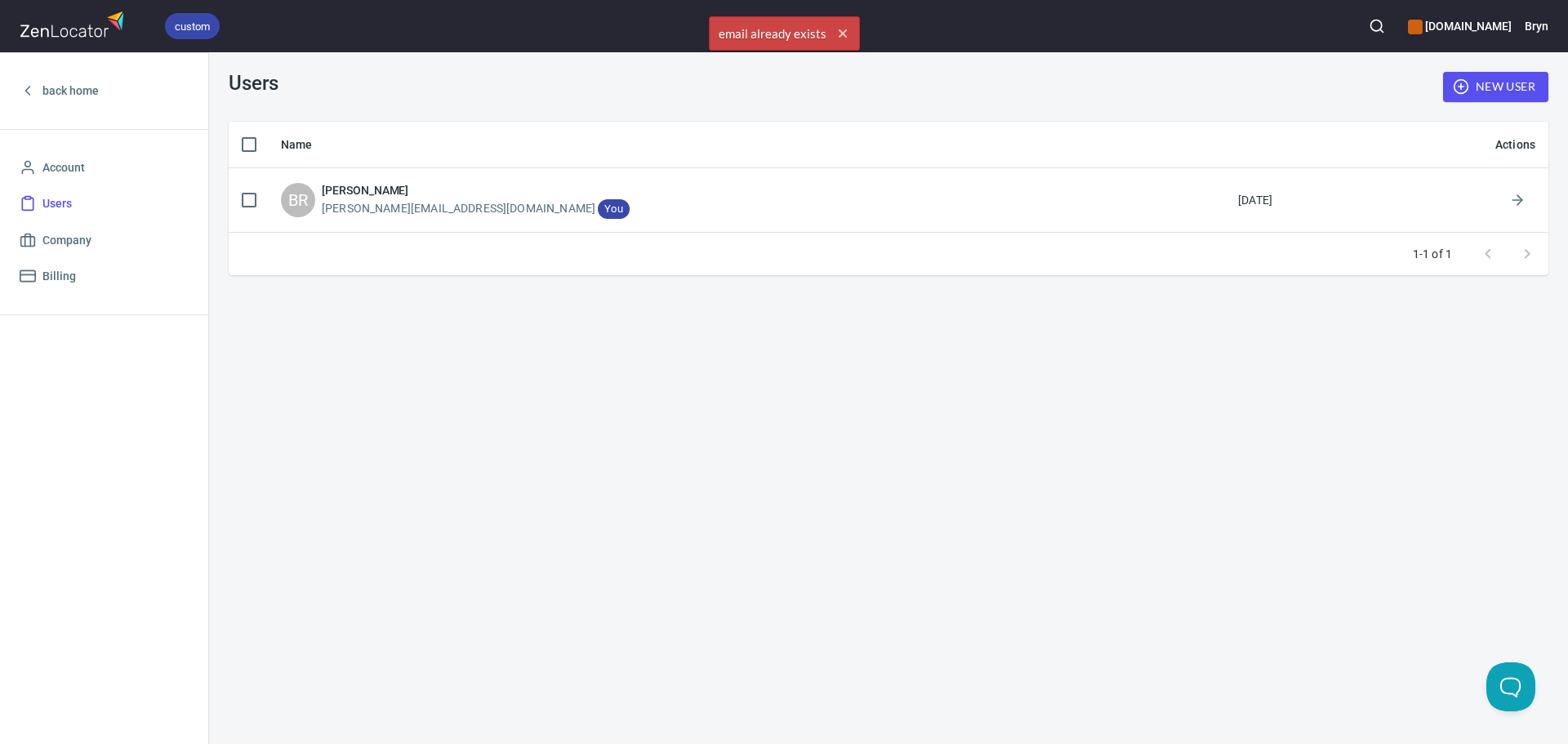
click at [274, 366] on div "Users New User Name Actions BR Bryn Riley [EMAIL_ADDRESS][DOMAIN_NAME] You [DAT…" at bounding box center [888, 398] width 1359 height 691
click at [80, 222] on link "Company" at bounding box center [104, 240] width 182 height 37
select select "America/New_York"
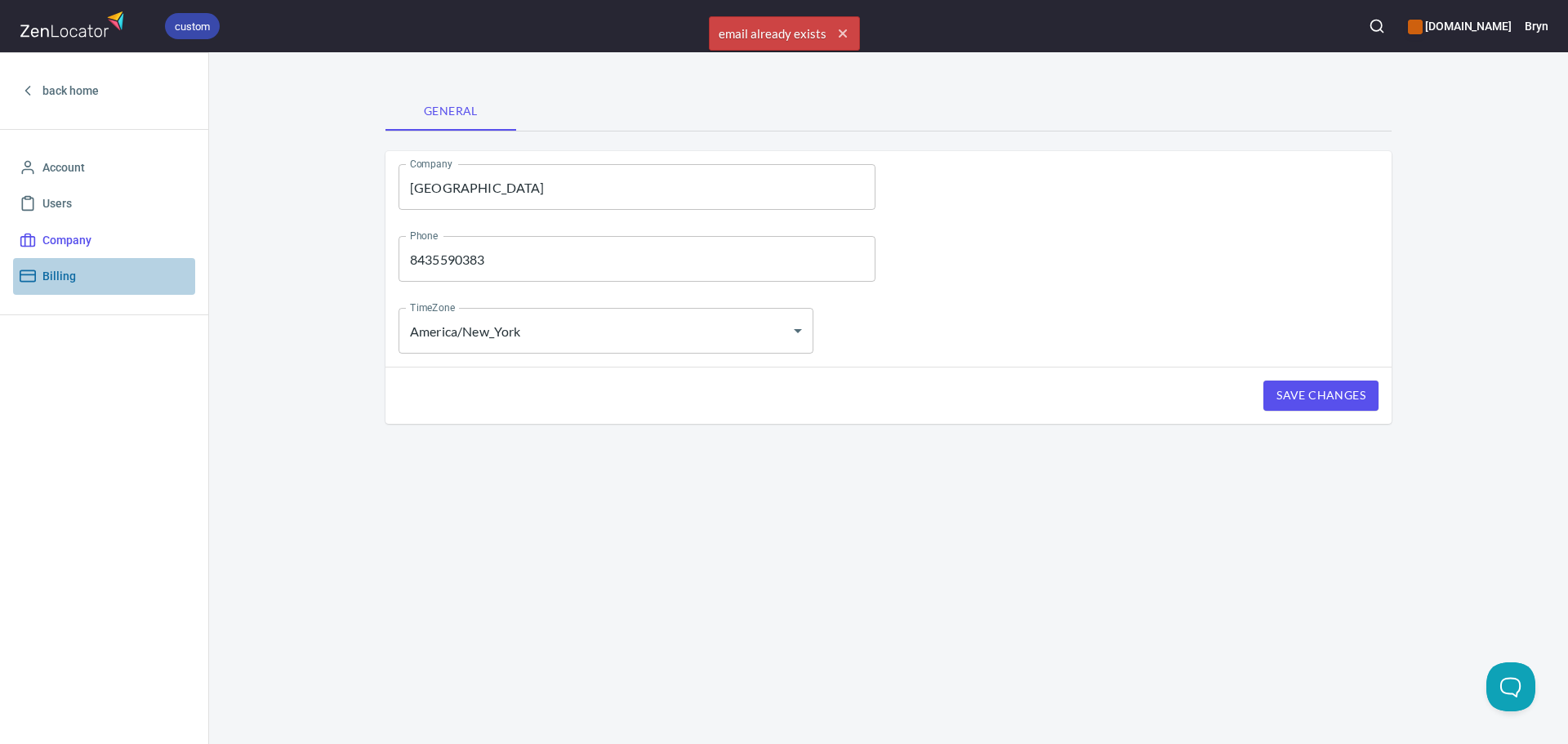
click at [67, 276] on span "Billing" at bounding box center [60, 276] width 34 height 21
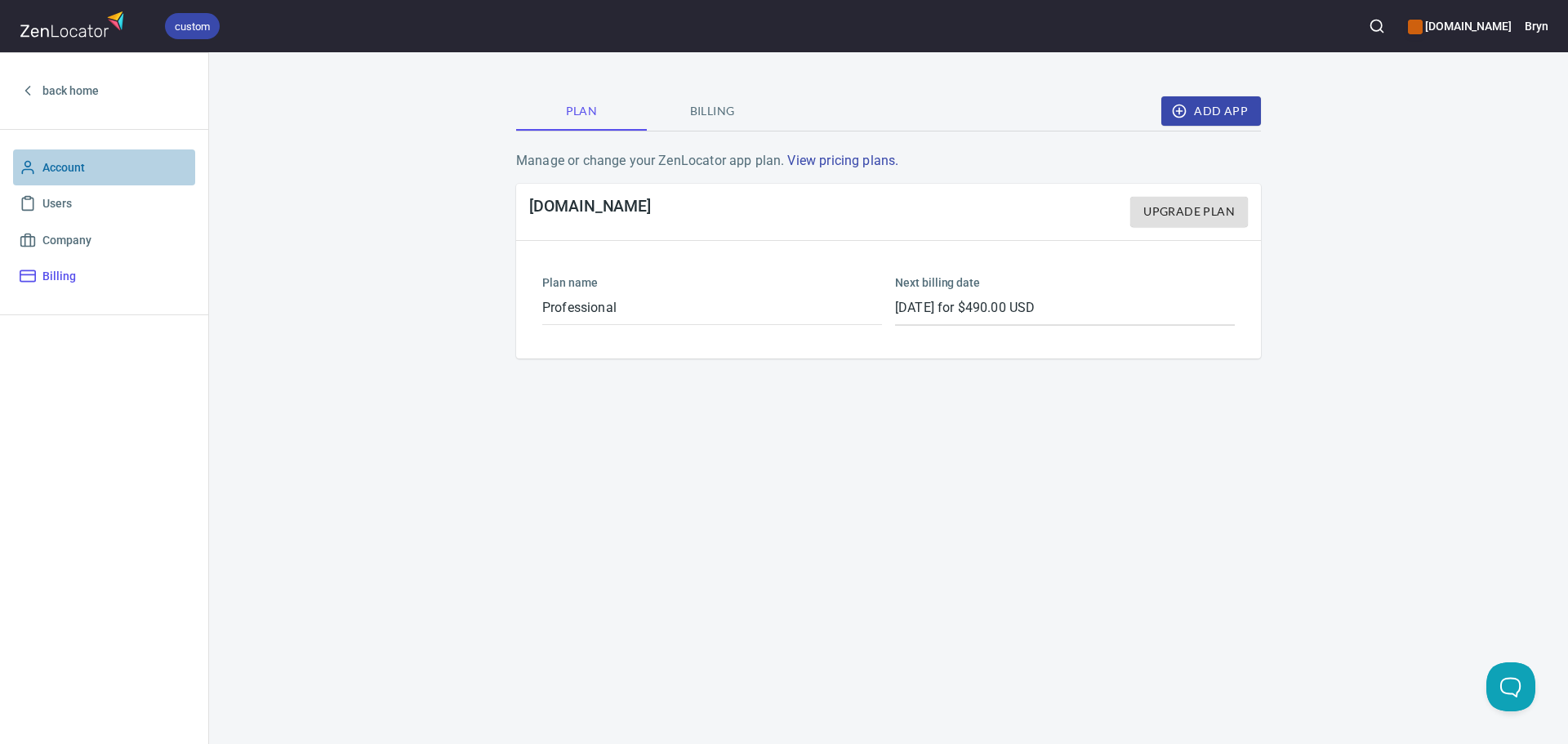
click at [79, 169] on span "Account" at bounding box center [64, 168] width 43 height 21
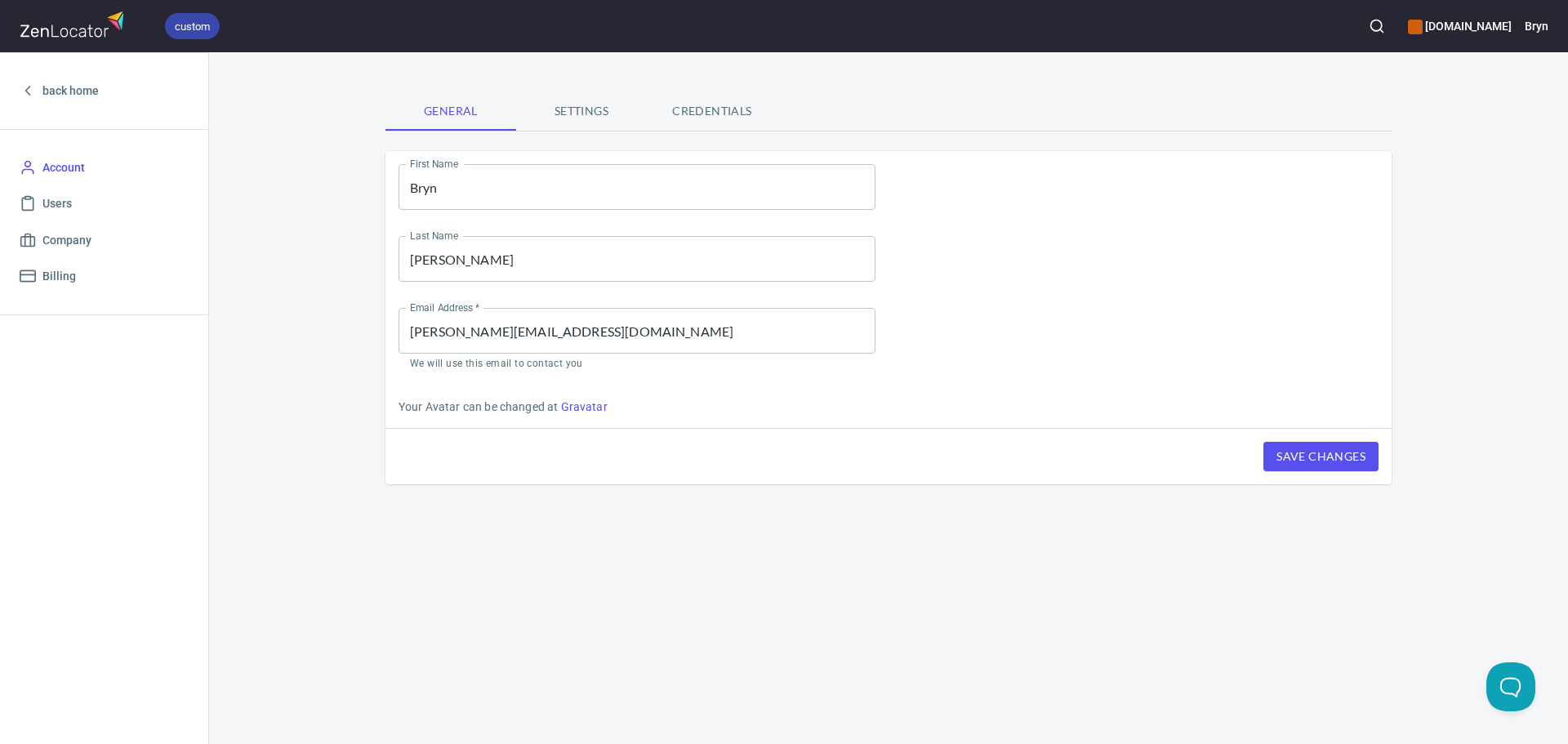
click at [568, 103] on span "Settings" at bounding box center [581, 111] width 111 height 21
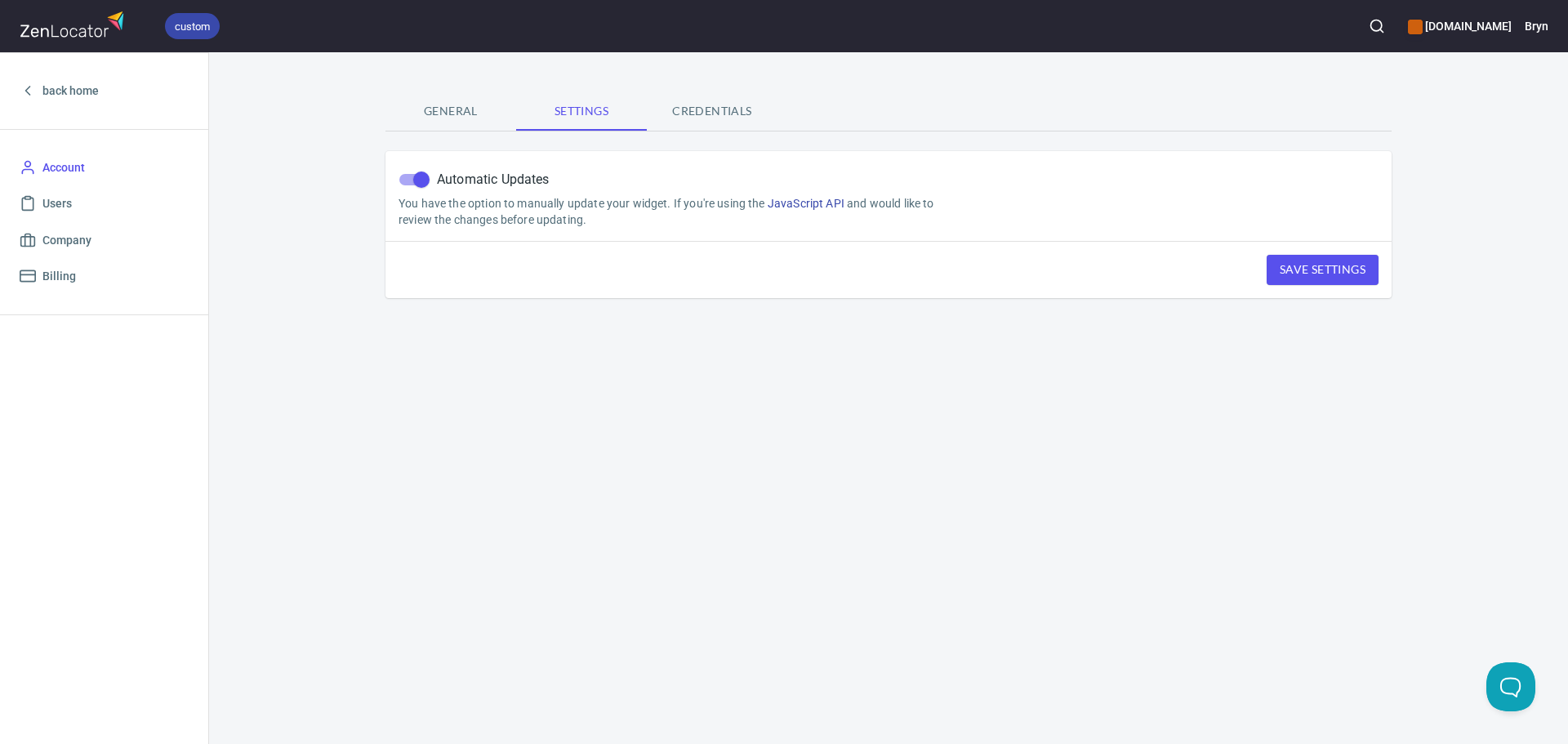
click at [723, 106] on span "Credentials" at bounding box center [712, 111] width 111 height 21
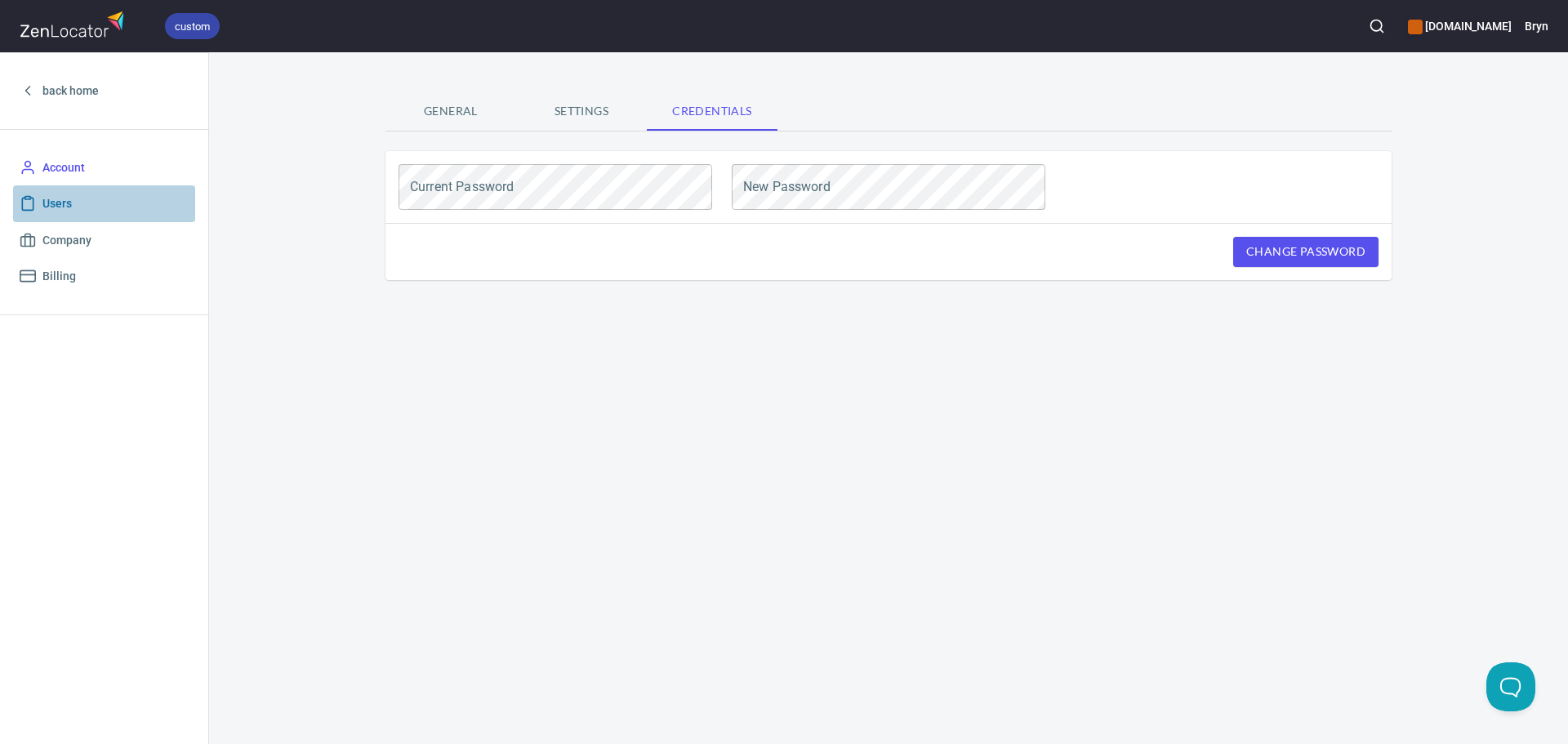
click at [83, 200] on span "Users" at bounding box center [104, 203] width 169 height 21
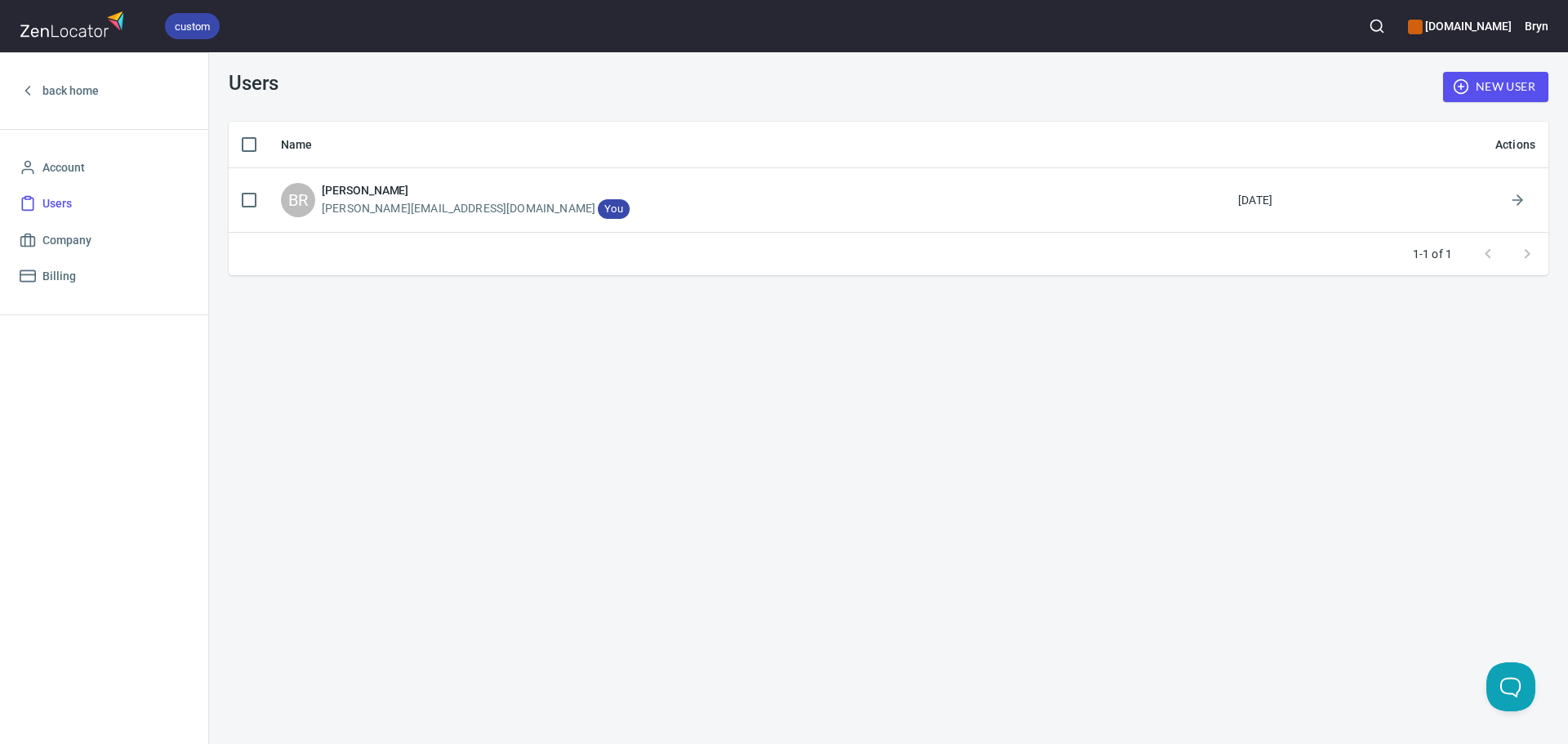
click at [1045, 449] on div "Users New User Name Actions BR Bryn Riley [EMAIL_ADDRESS][DOMAIN_NAME] You [DAT…" at bounding box center [888, 398] width 1359 height 691
click at [53, 87] on span "back home" at bounding box center [71, 91] width 56 height 21
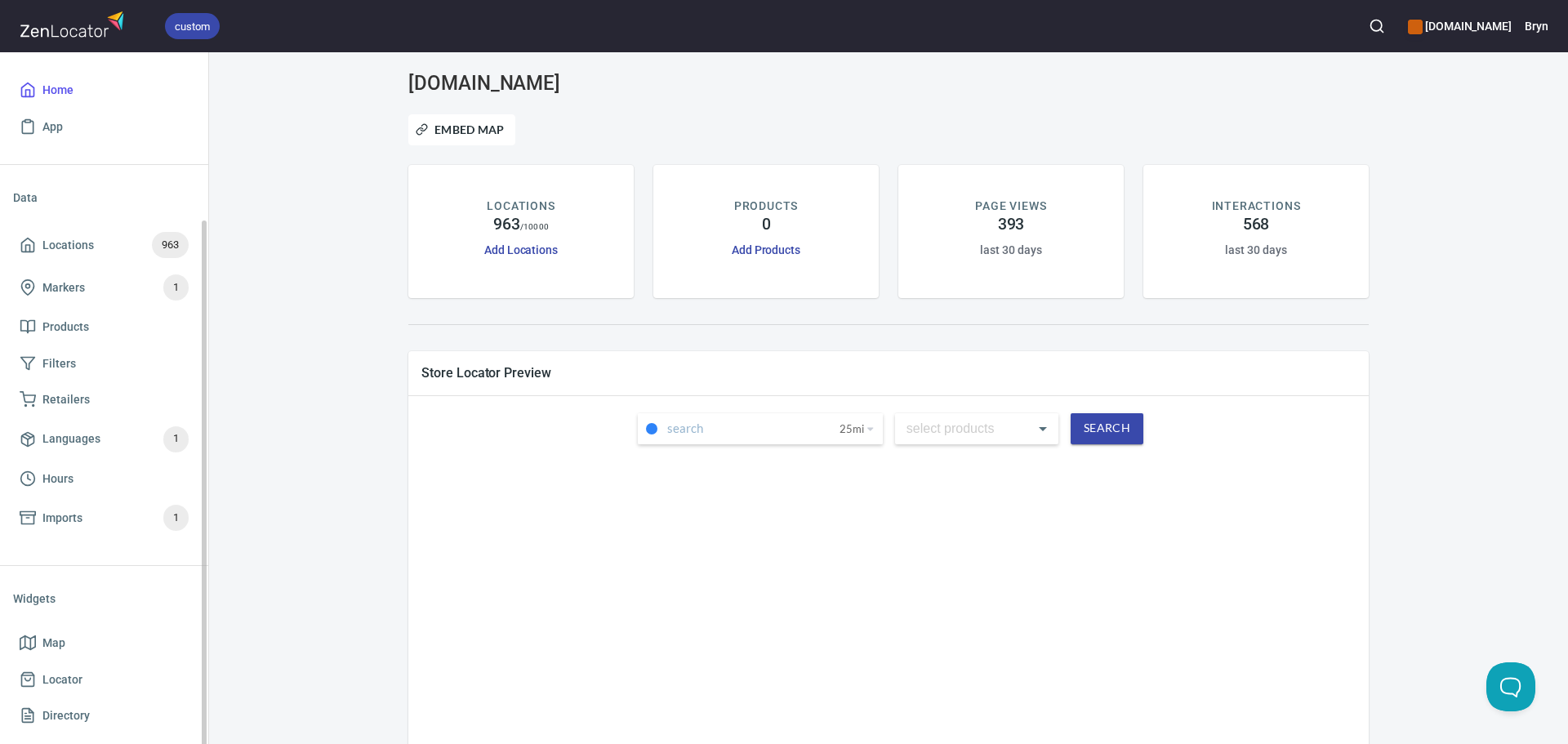
scroll to position [89, 0]
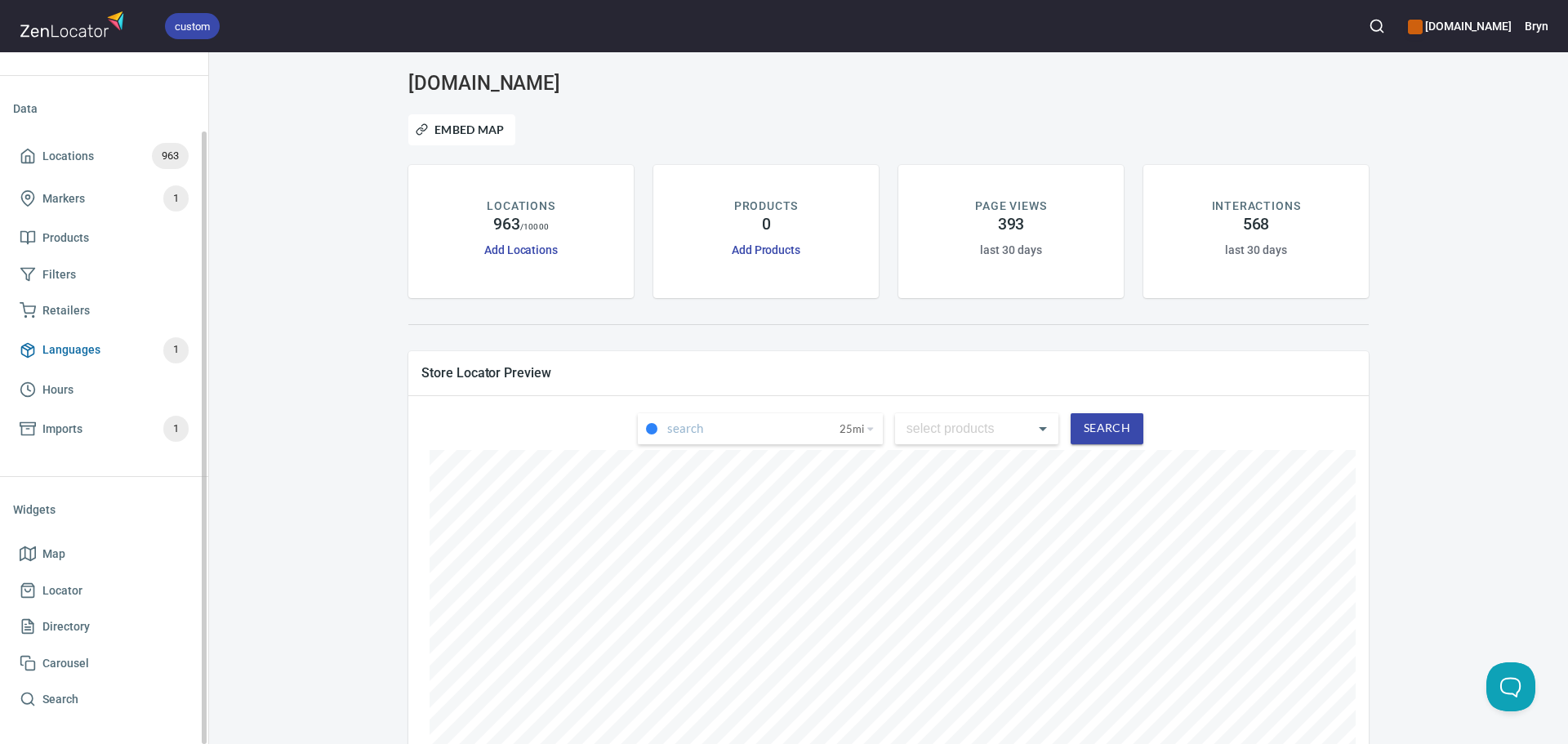
click at [44, 337] on span "Languages 1" at bounding box center [104, 350] width 169 height 26
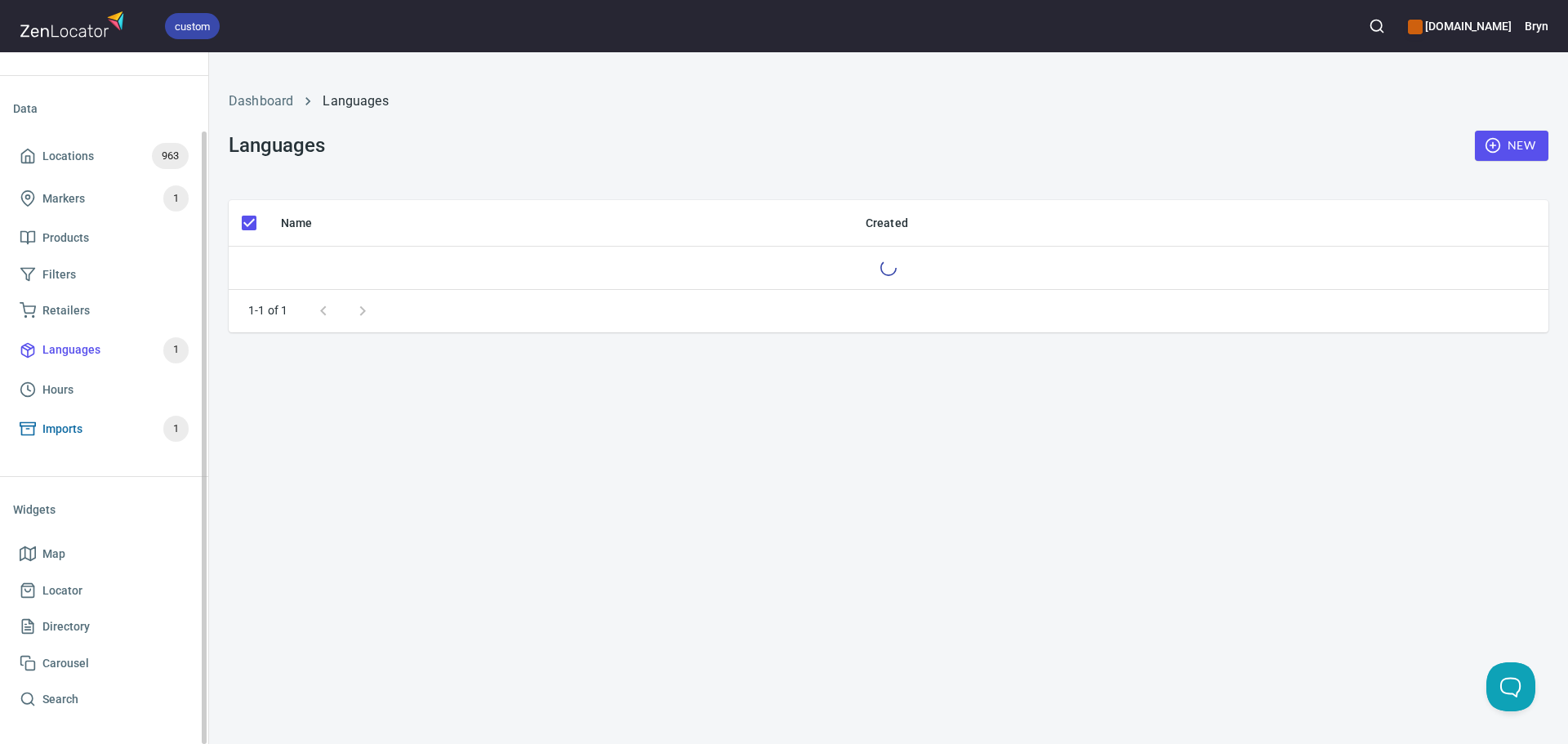
checkbox input "false"
click at [54, 437] on span "Imports" at bounding box center [62, 428] width 40 height 21
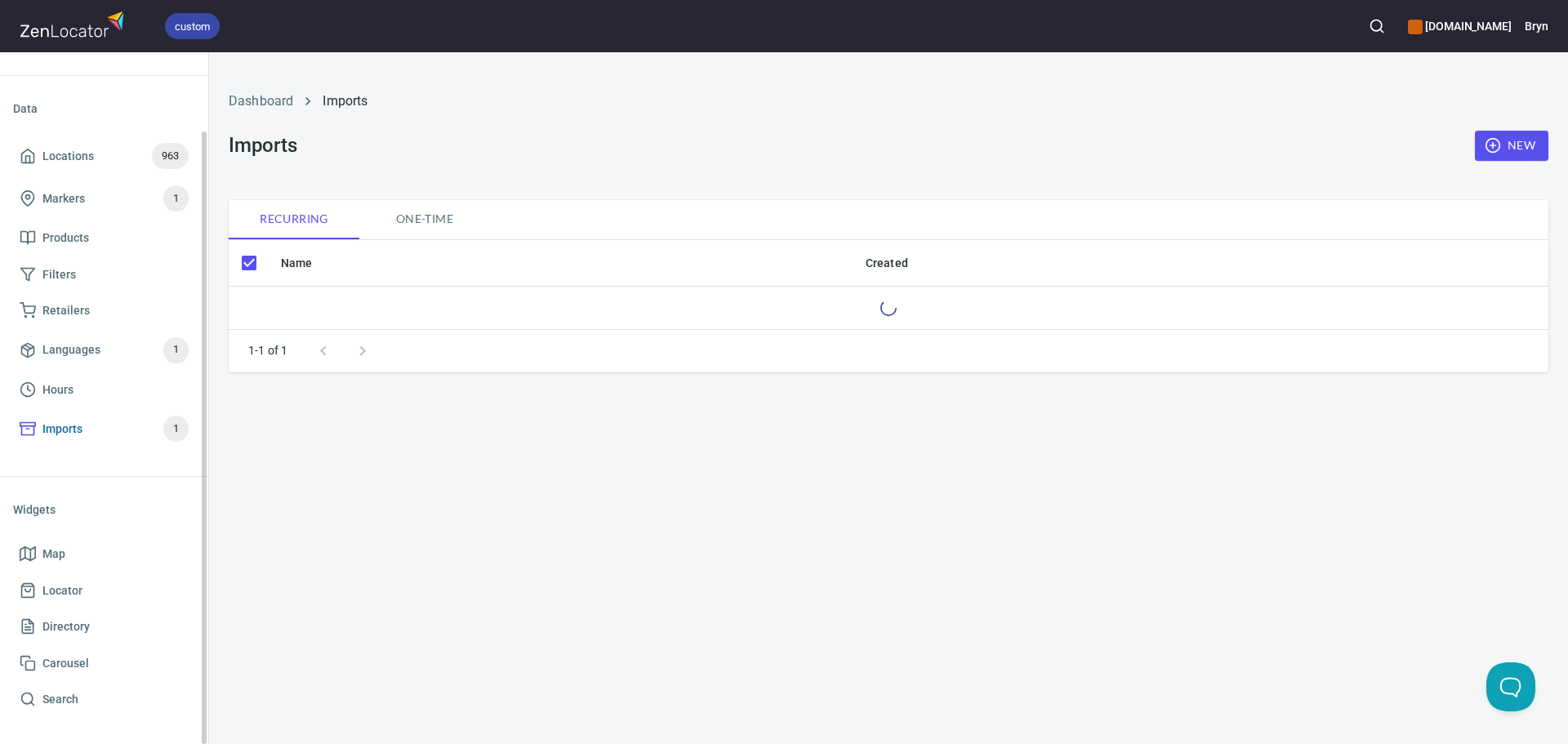
checkbox input "false"
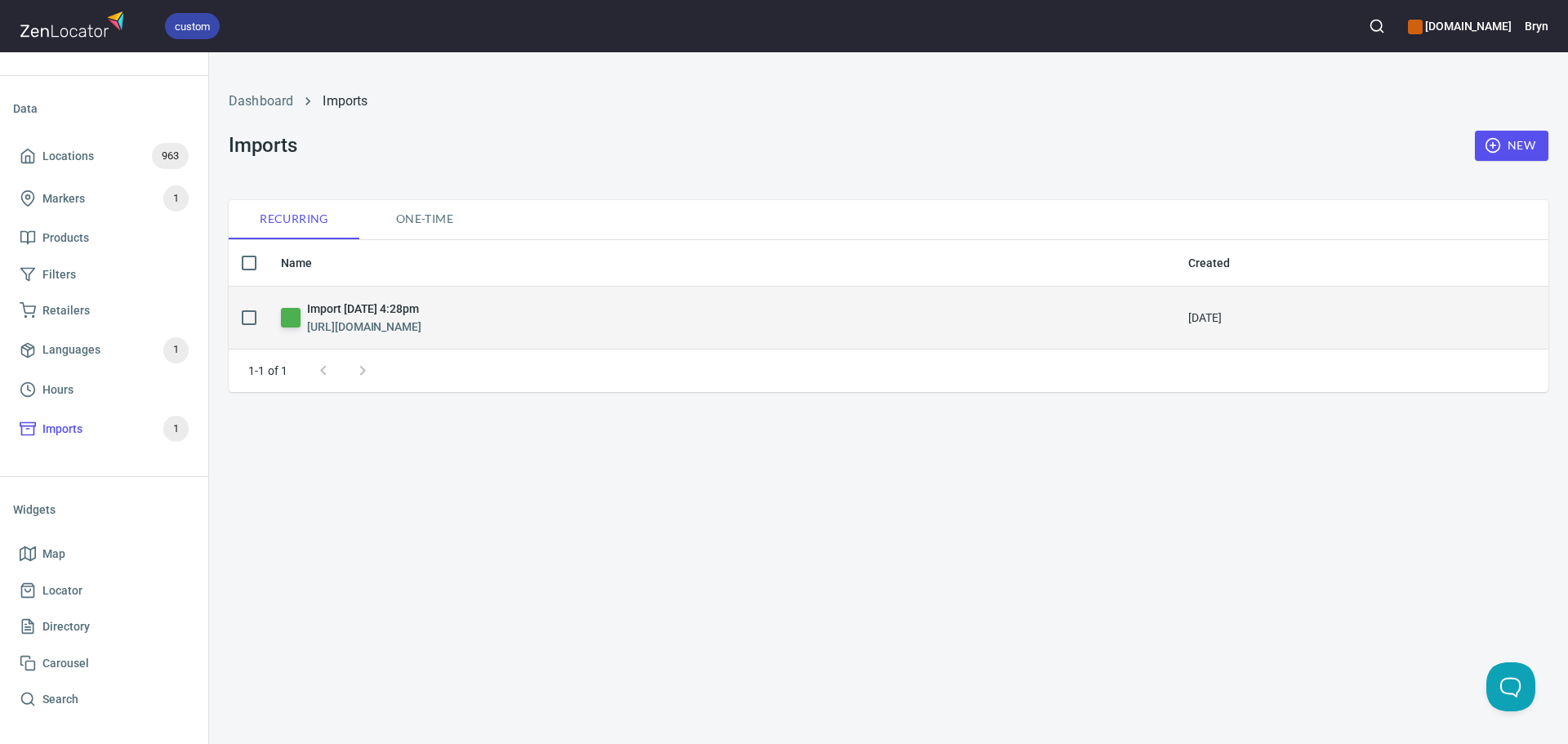
click at [421, 327] on h6 "[URL][DOMAIN_NAME]" at bounding box center [364, 327] width 114 height 18
